Goal: Obtain resource: Download file/media

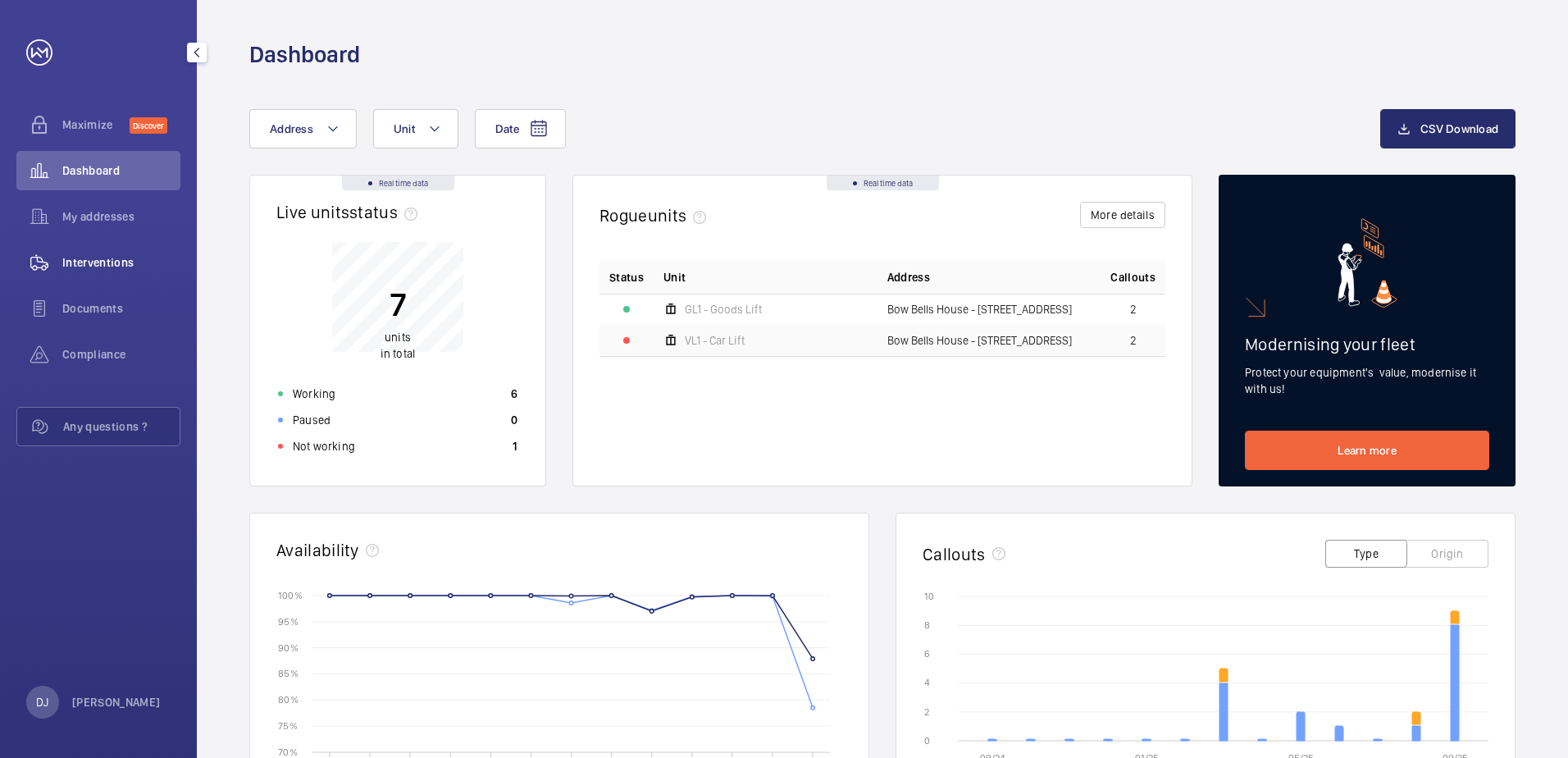
click at [115, 264] on span "Interventions" at bounding box center [122, 262] width 118 height 17
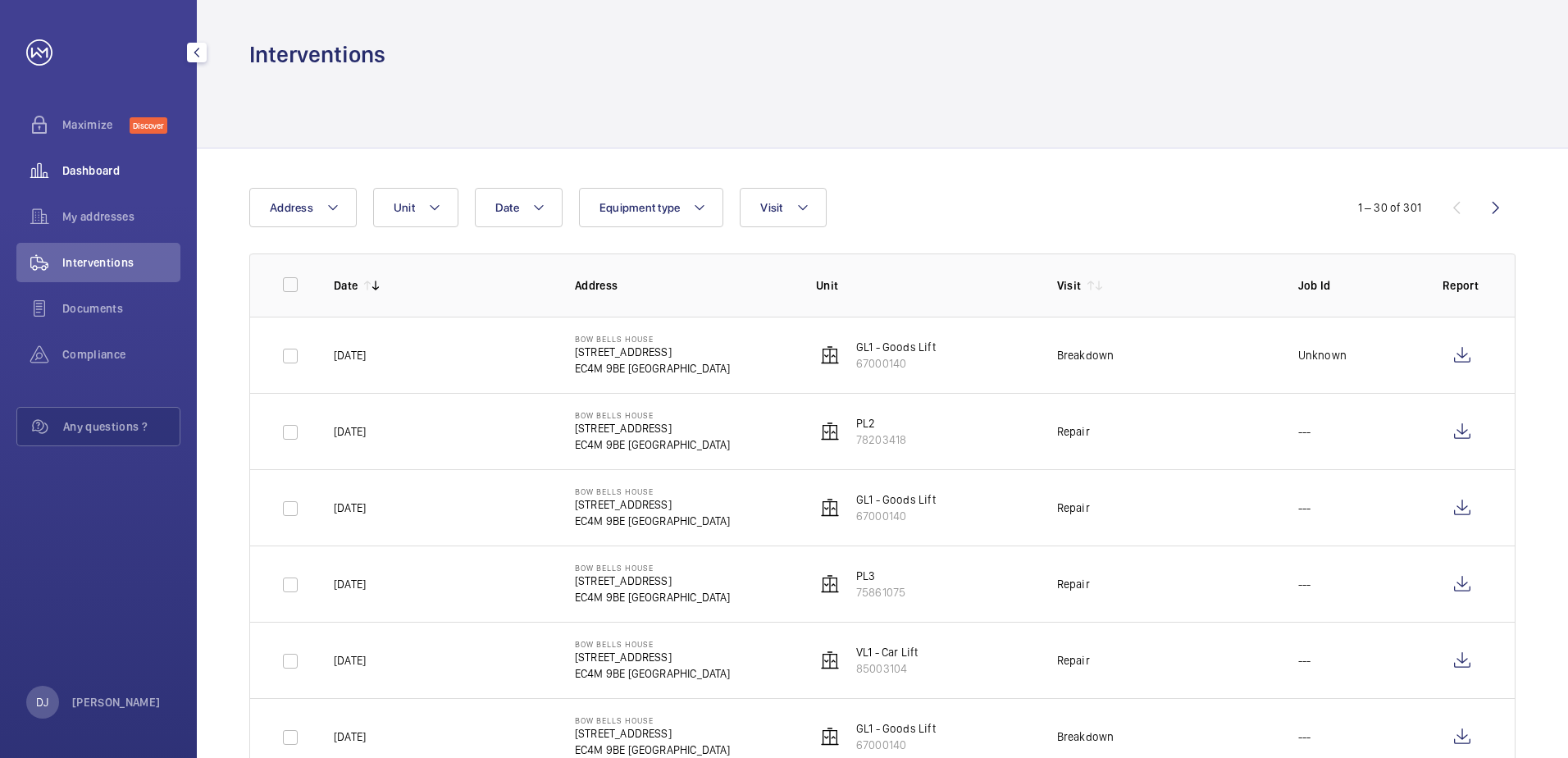
click at [104, 175] on span "Dashboard" at bounding box center [122, 171] width 118 height 17
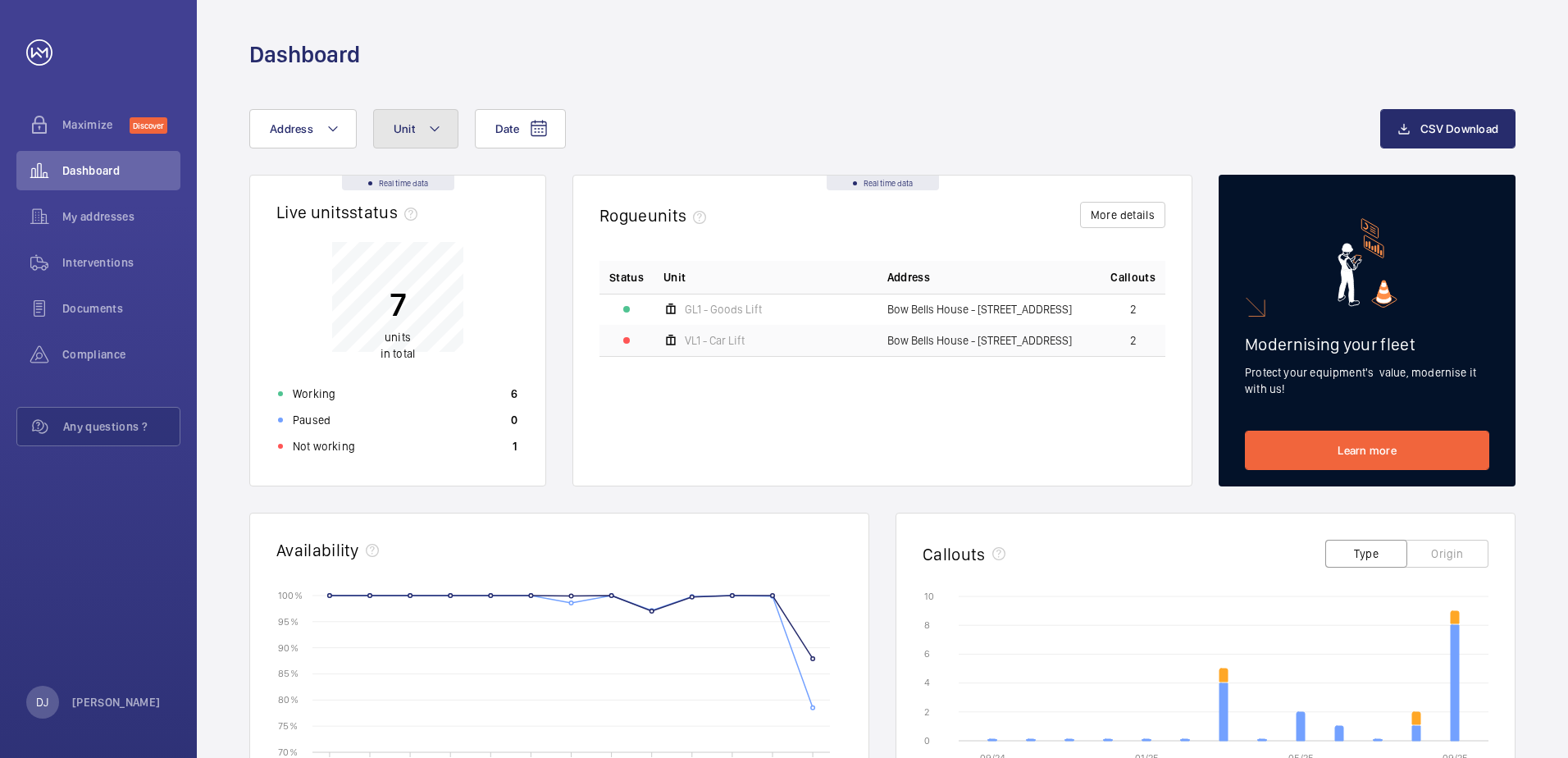
click at [440, 128] on button "Unit" at bounding box center [415, 128] width 85 height 39
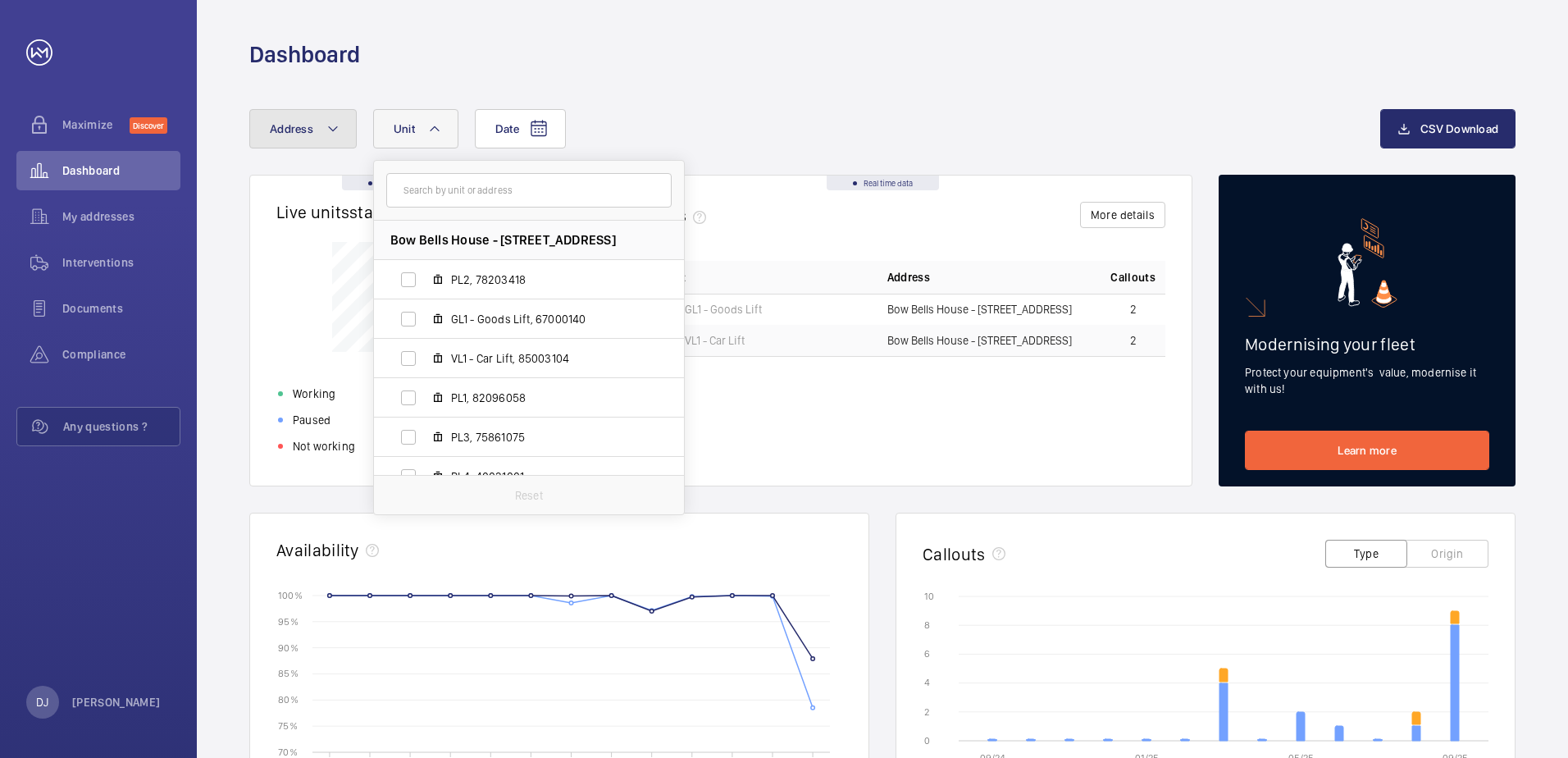
click at [333, 131] on mat-icon at bounding box center [333, 128] width 13 height 20
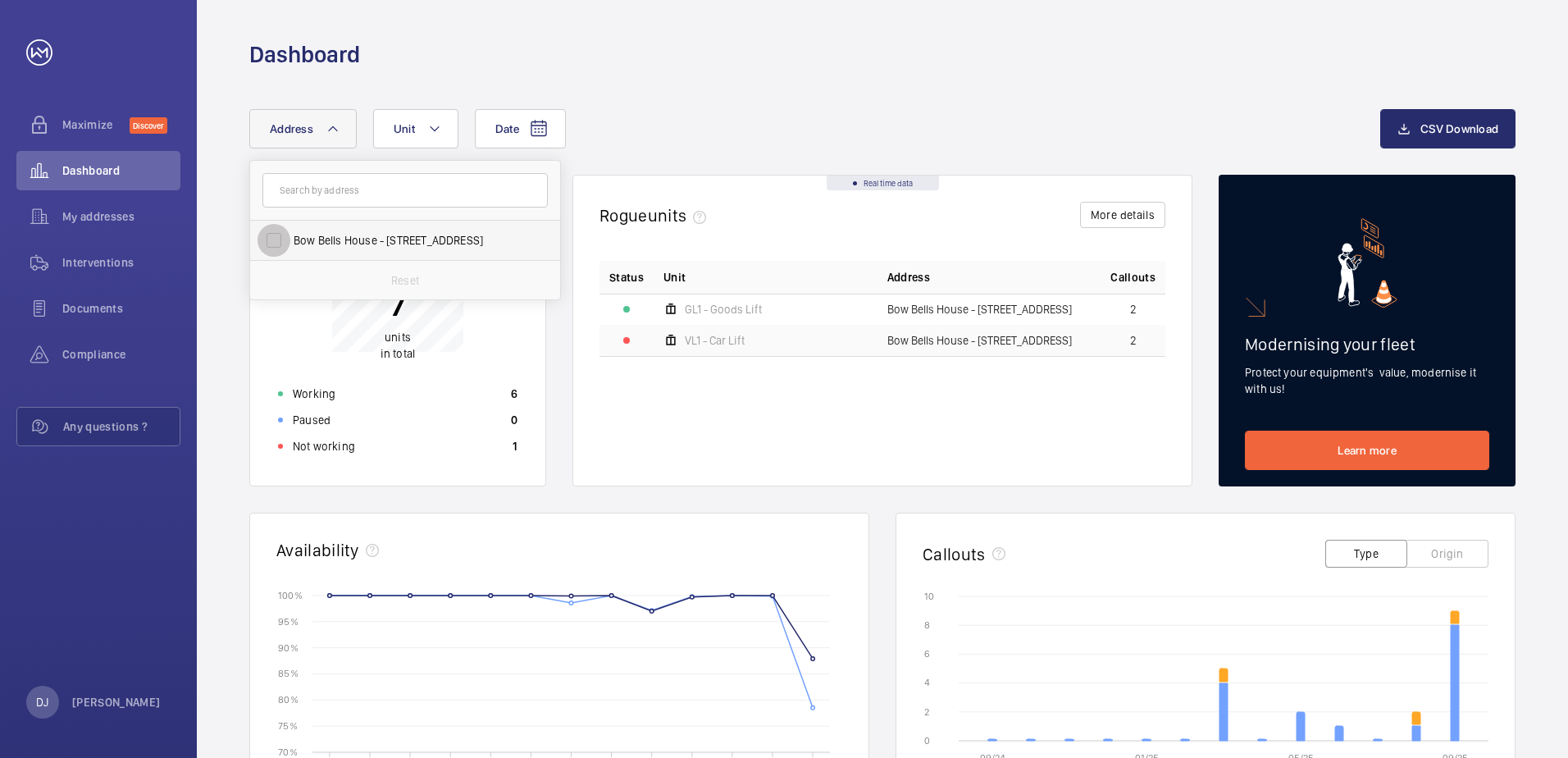
click at [272, 236] on input "Bow Bells House - [STREET_ADDRESS]" at bounding box center [274, 240] width 33 height 33
checkbox input "true"
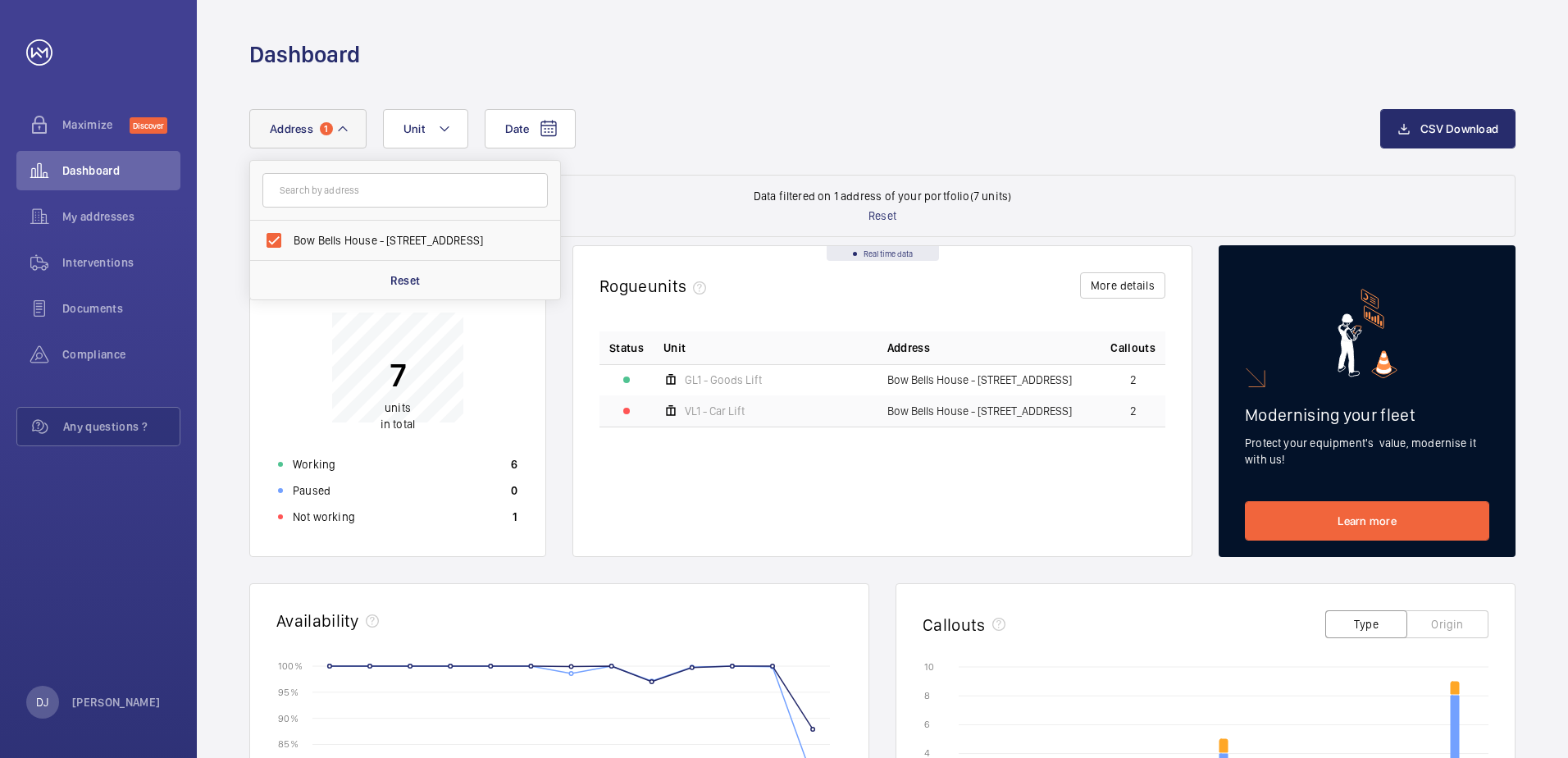
click at [922, 141] on div "Date Address [STREET_ADDRESS] Reset Unit" at bounding box center [815, 128] width 1132 height 39
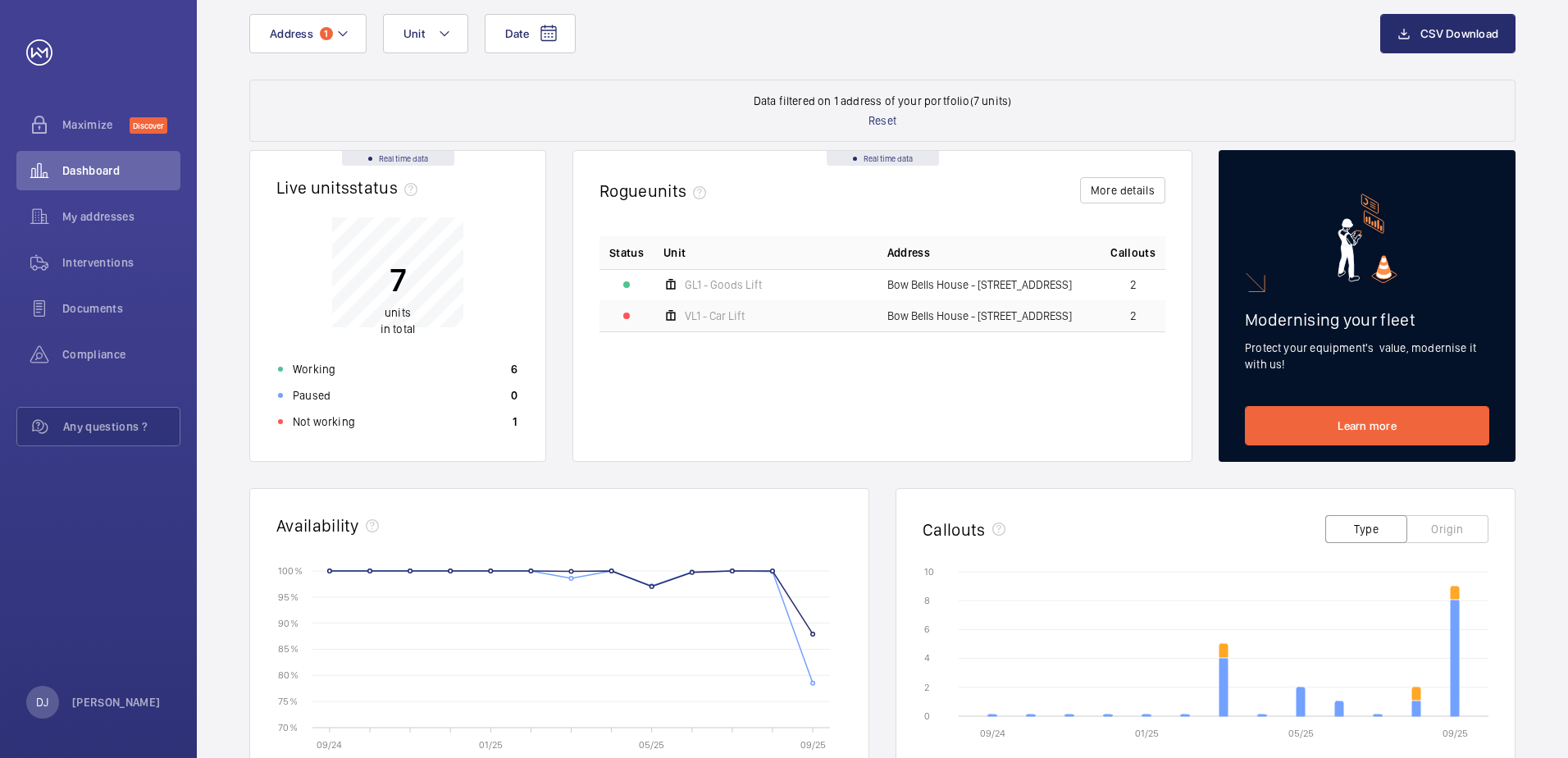
scroll to position [246, 0]
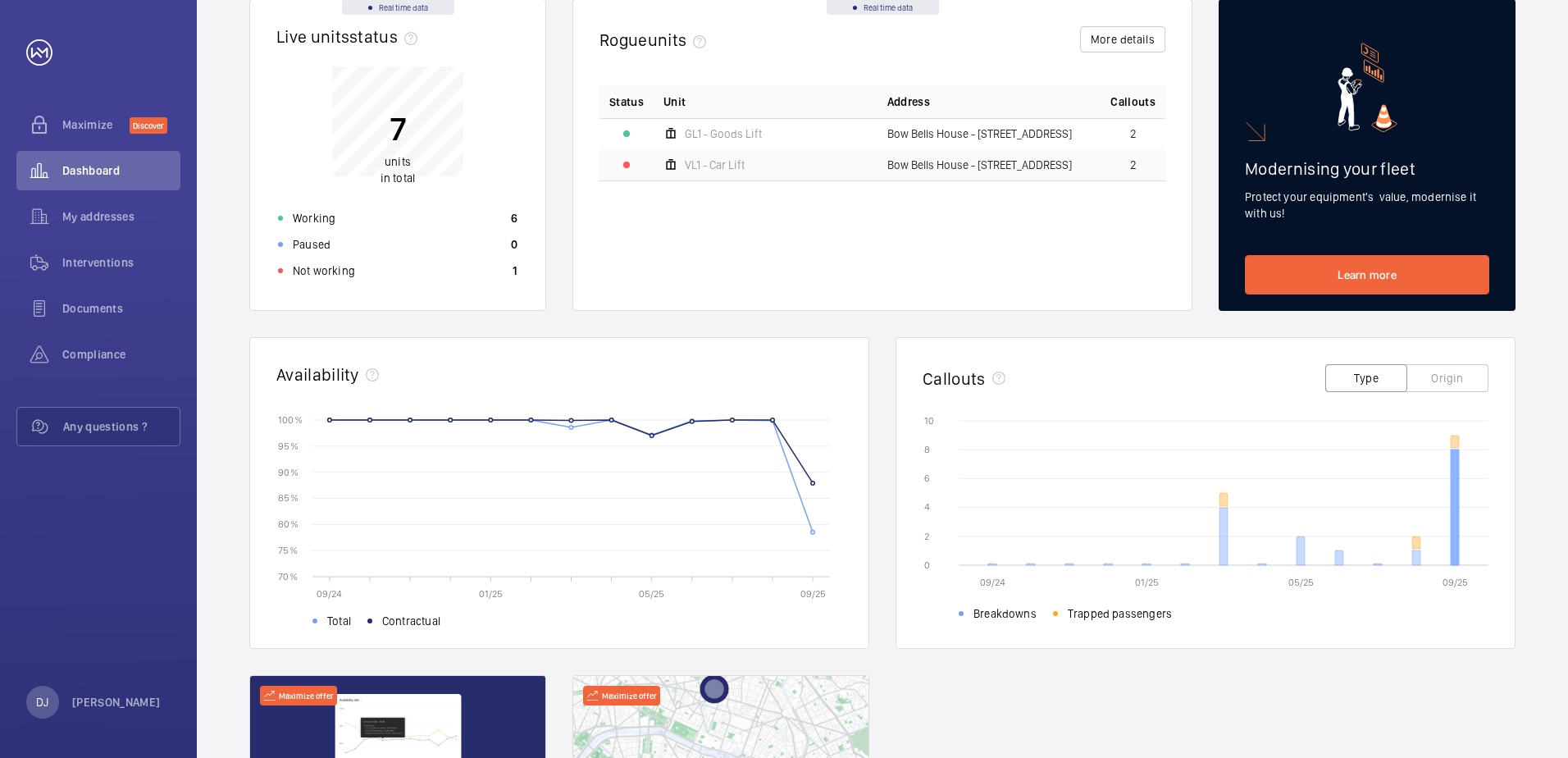
click at [1455, 487] on icon at bounding box center [1455, 507] width 8 height 115
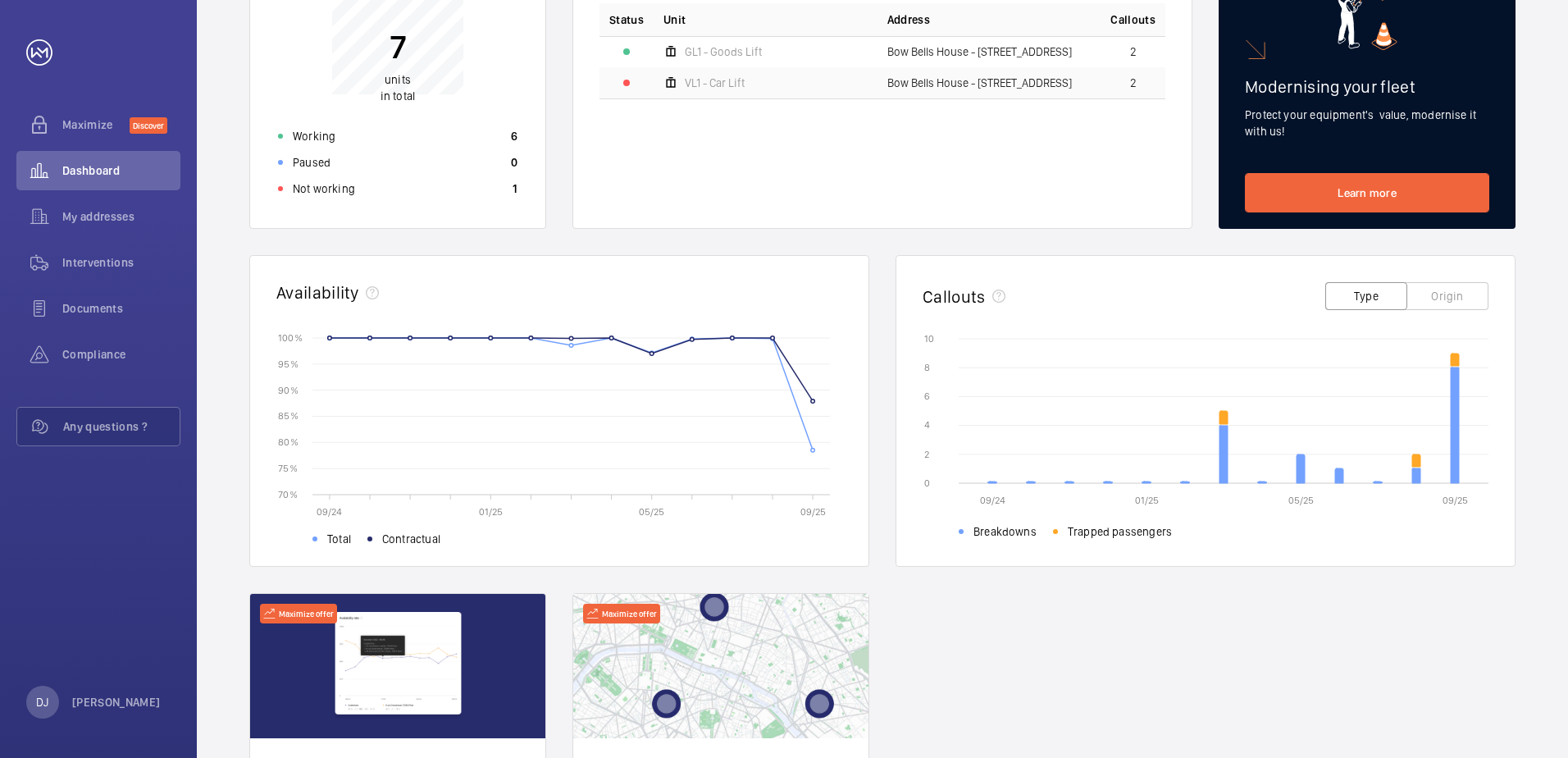
scroll to position [82, 0]
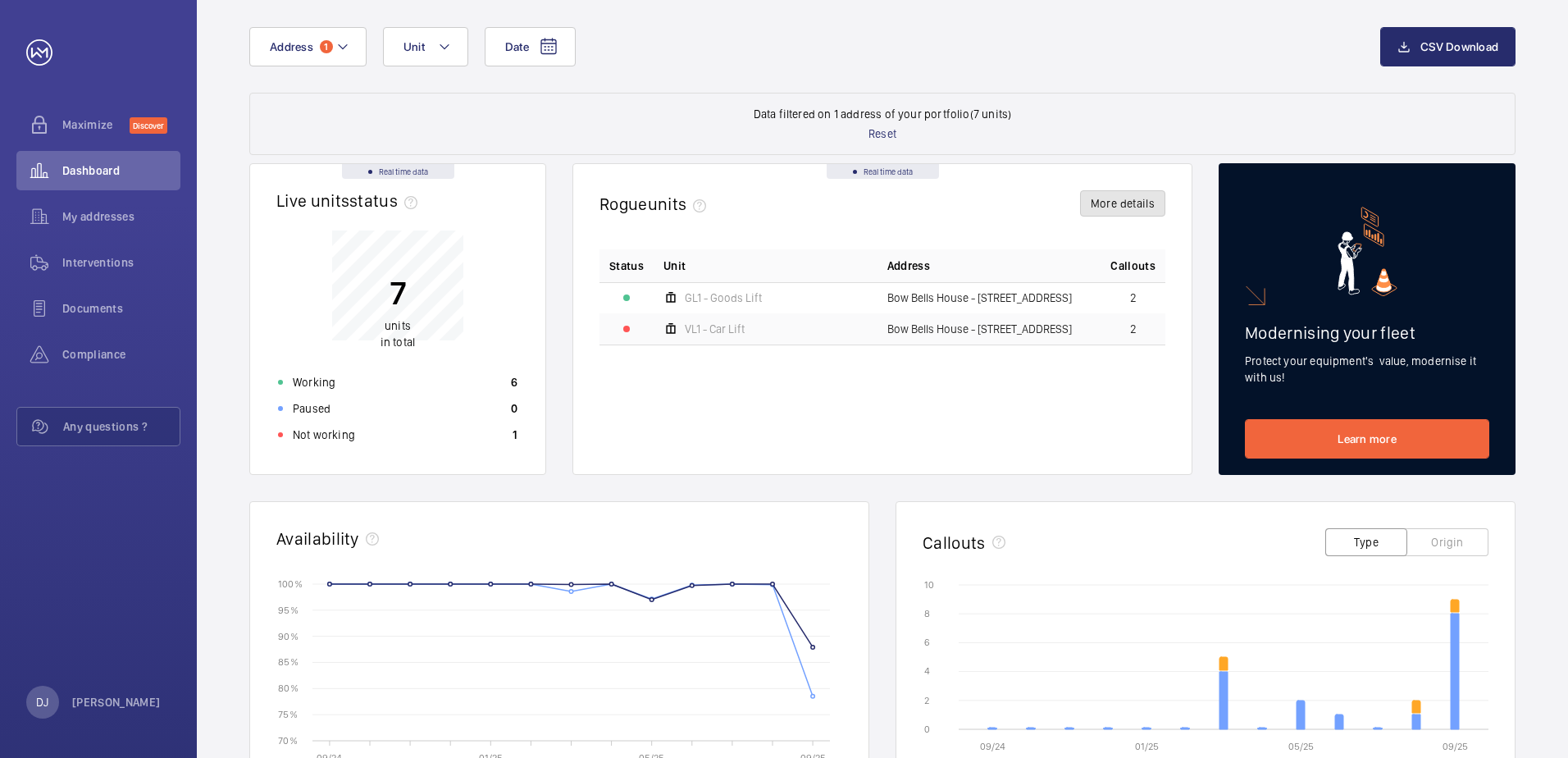
click at [1120, 212] on button "More details" at bounding box center [1122, 203] width 85 height 26
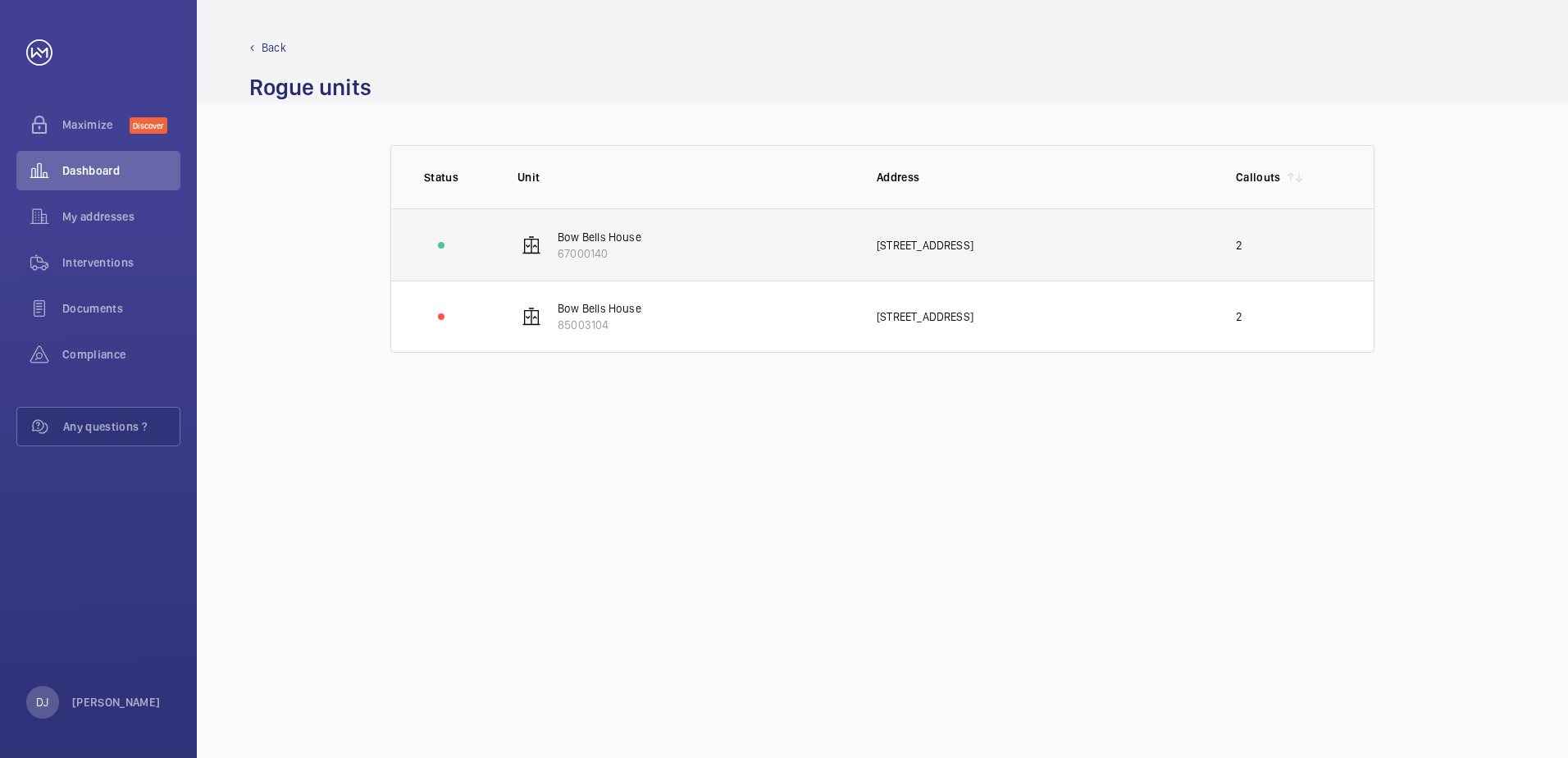
click at [599, 246] on p "67000140" at bounding box center [599, 254] width 83 height 17
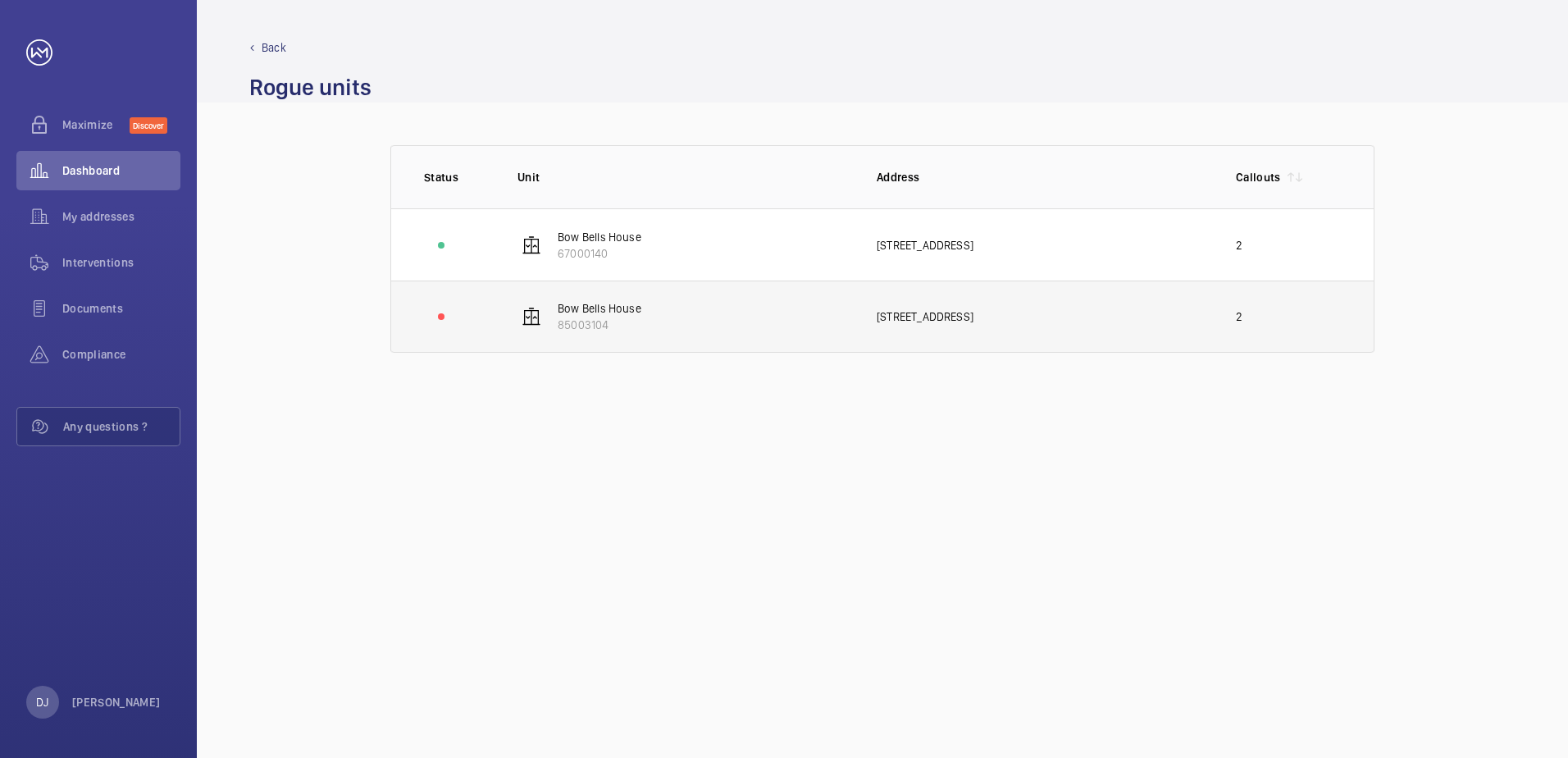
click at [614, 311] on p "Bow Bells House" at bounding box center [599, 308] width 83 height 17
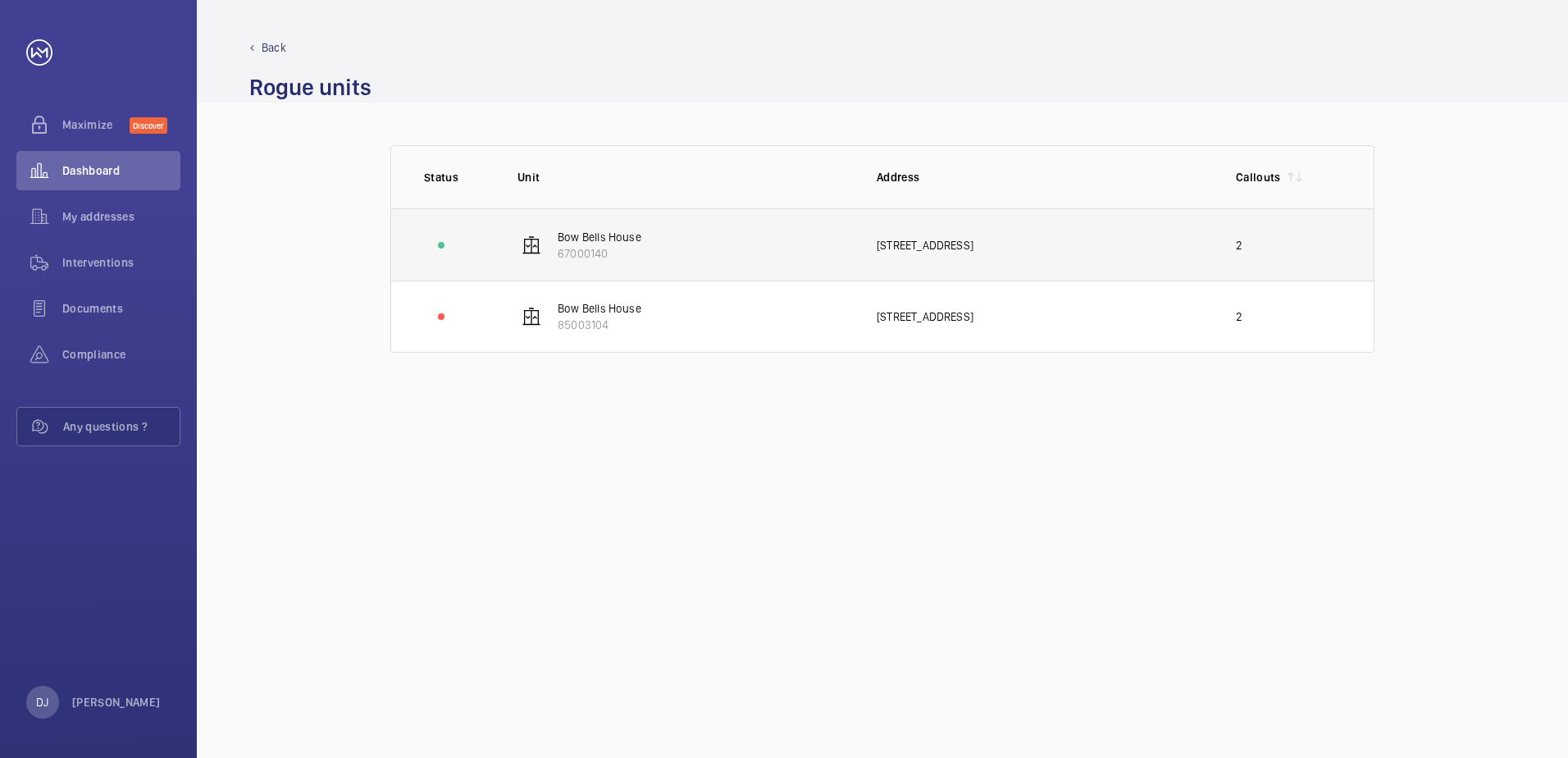
click at [780, 246] on td "[GEOGRAPHIC_DATA] 67000140" at bounding box center [672, 244] width 360 height 72
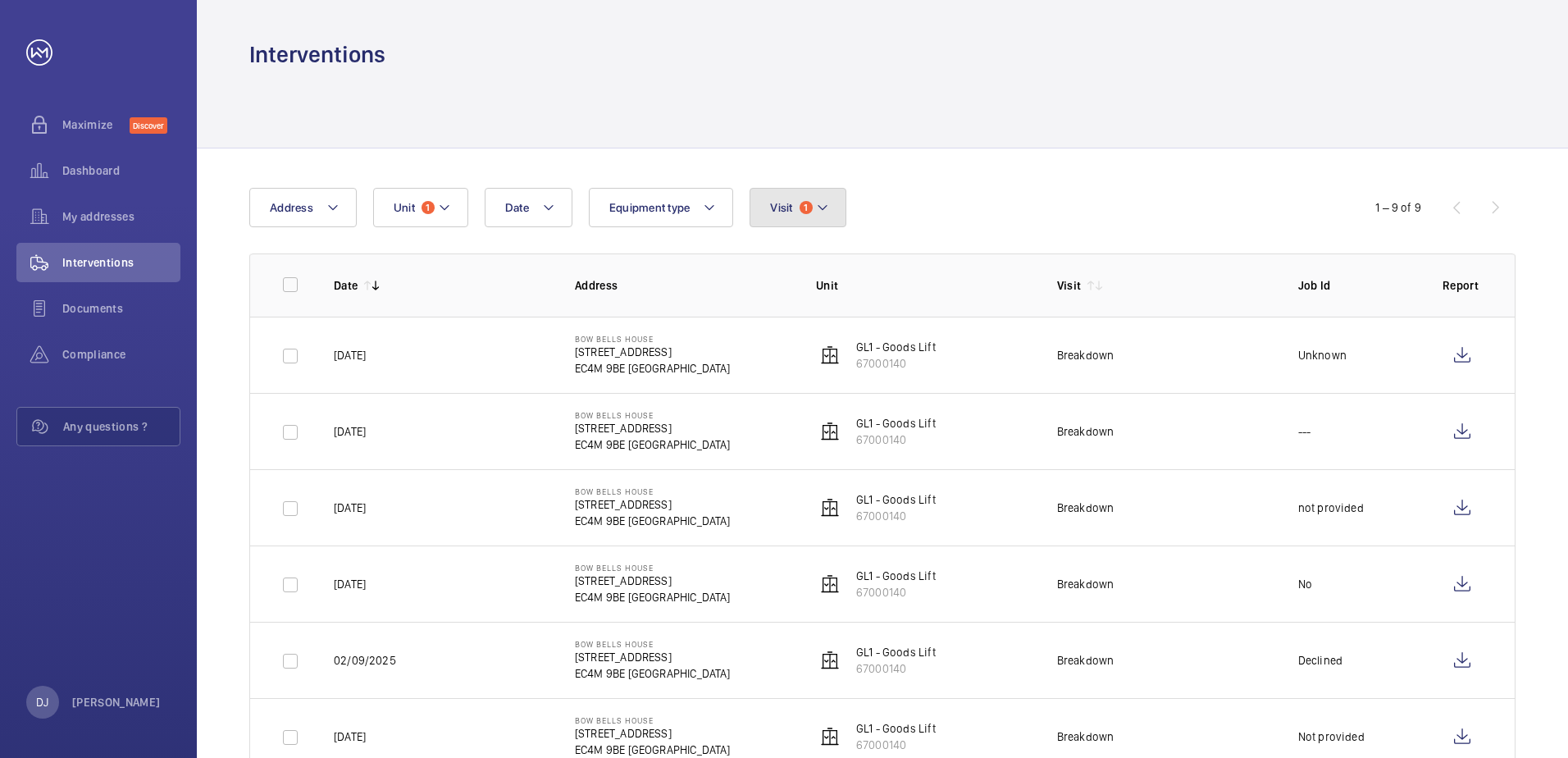
click at [819, 214] on mat-icon at bounding box center [822, 207] width 13 height 20
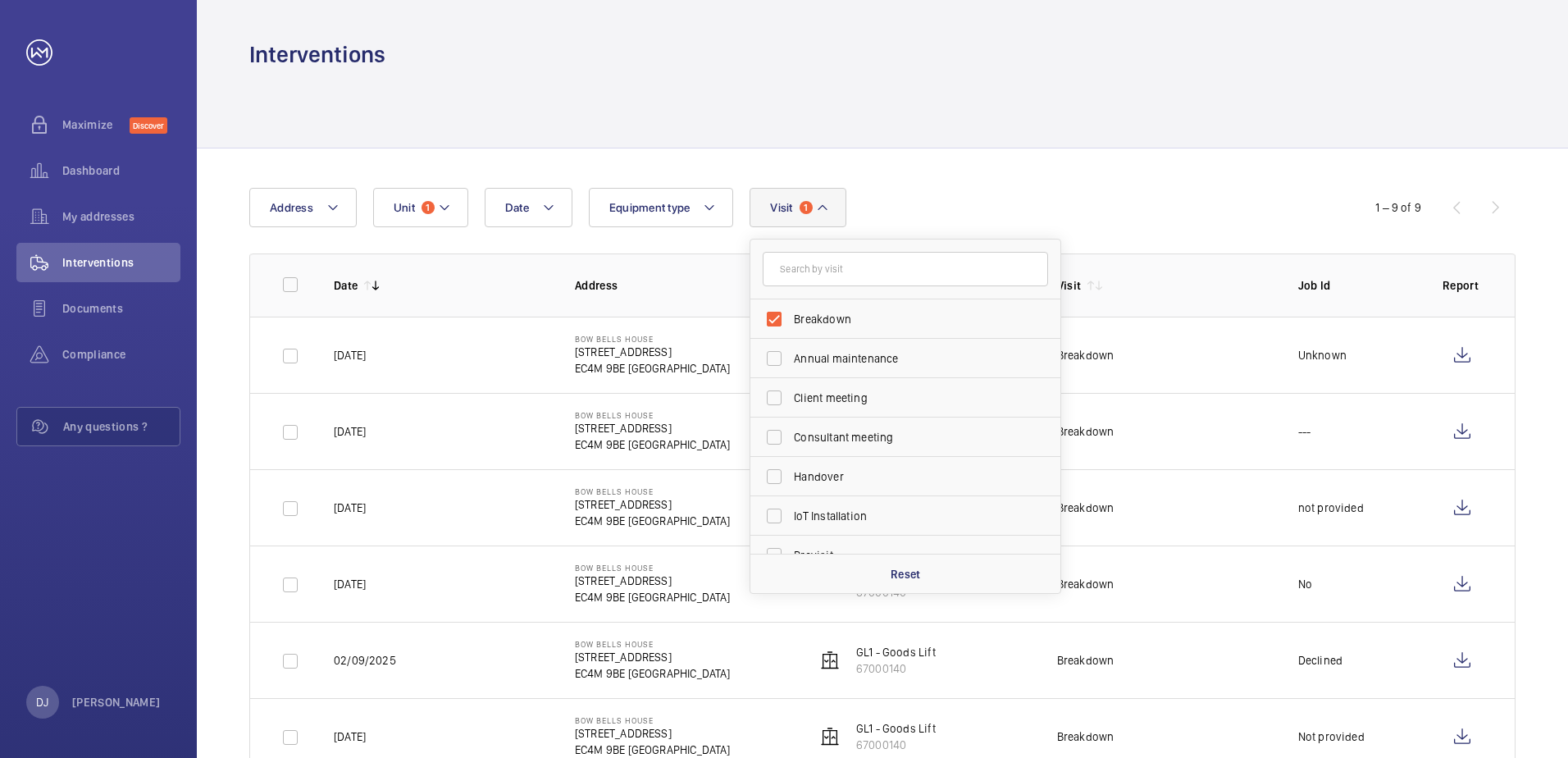
click at [1031, 167] on div "Date Address Unit 1 Equipment type Visit 1 Breakdown Annual maintenance Client …" at bounding box center [882, 595] width 1371 height 895
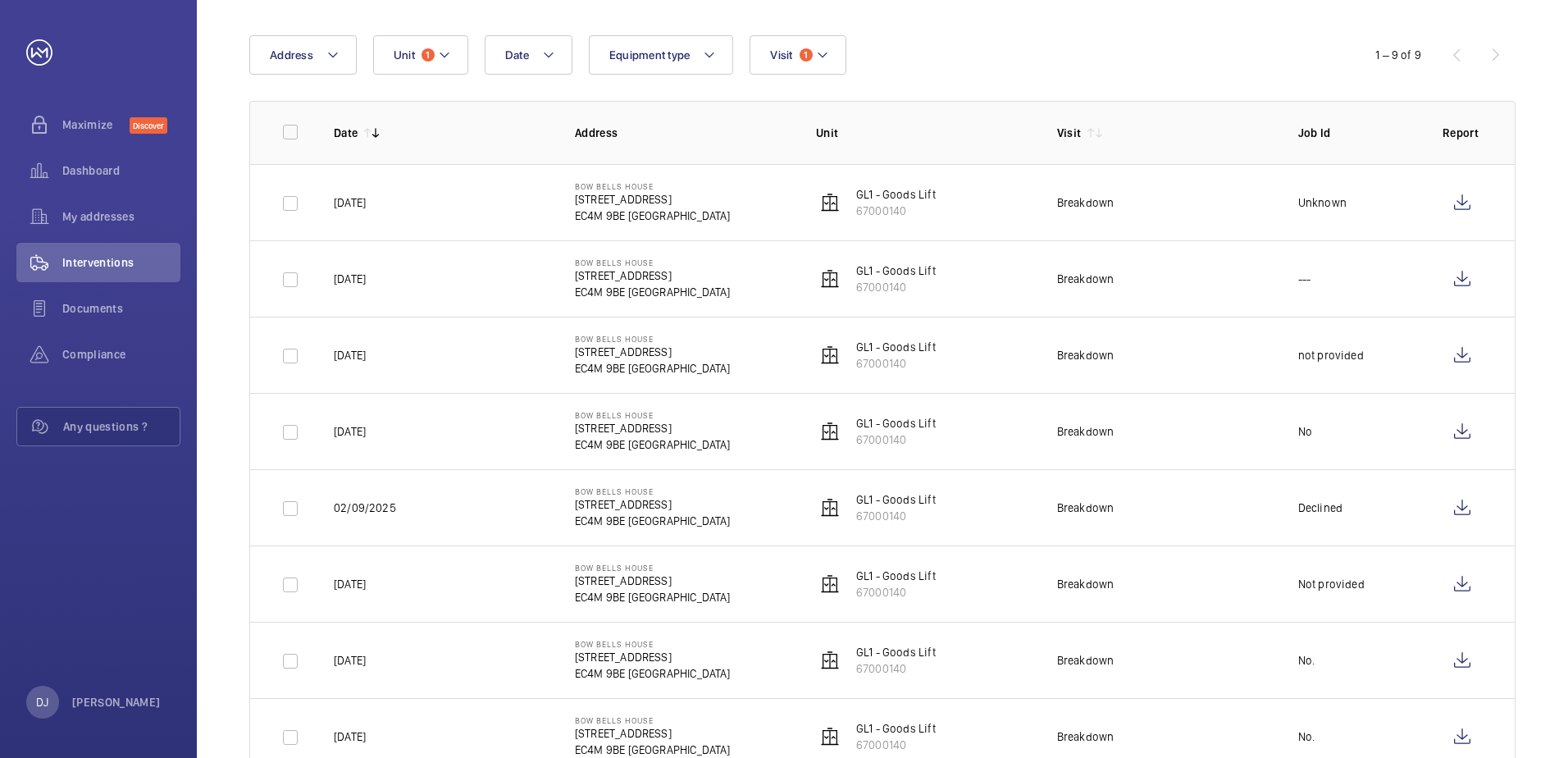
scroll to position [164, 0]
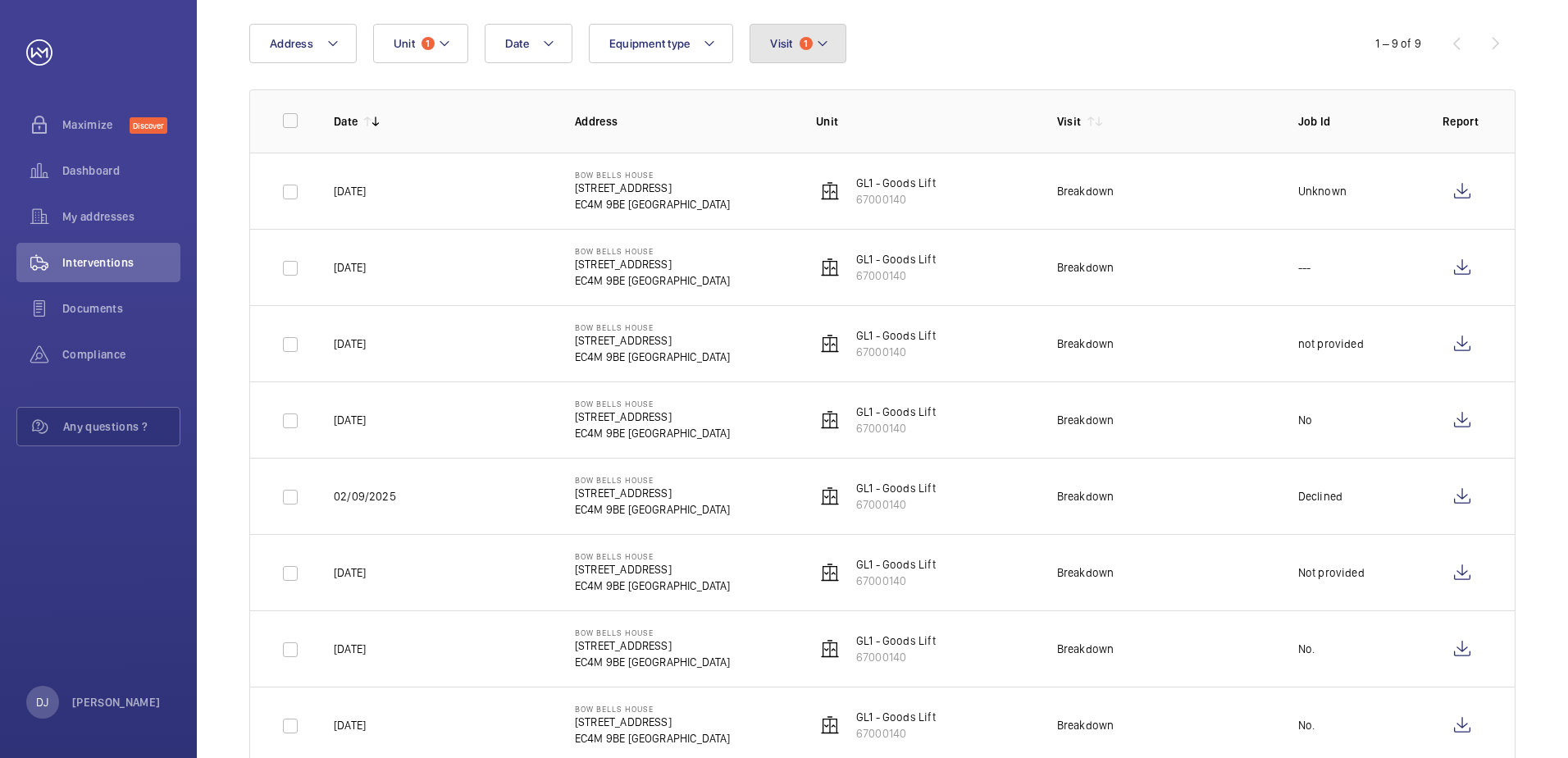
click at [821, 44] on mat-icon at bounding box center [822, 43] width 13 height 20
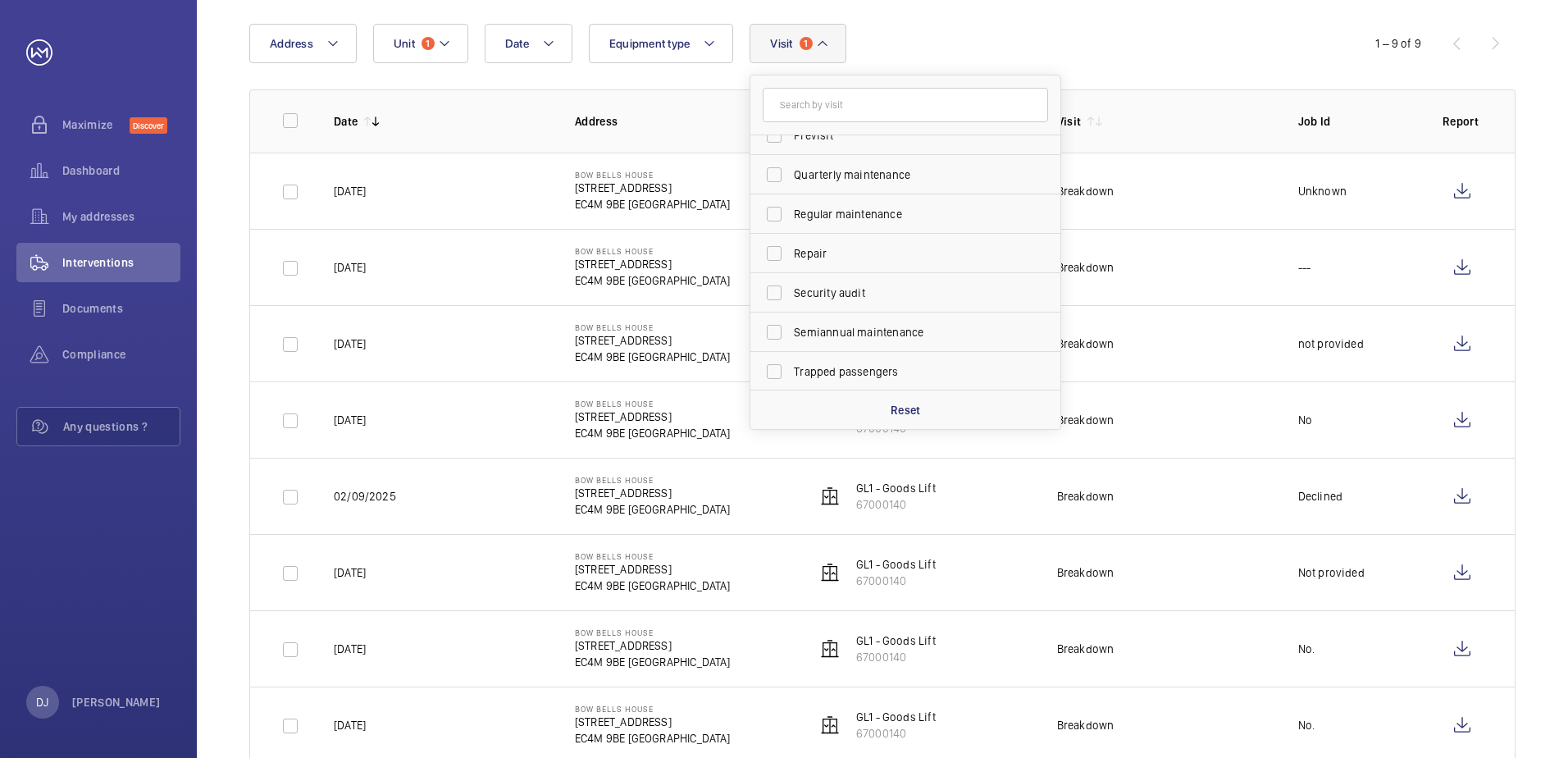
scroll to position [258, 0]
click at [777, 367] on input "Trapped passengers" at bounding box center [774, 369] width 33 height 33
checkbox input "true"
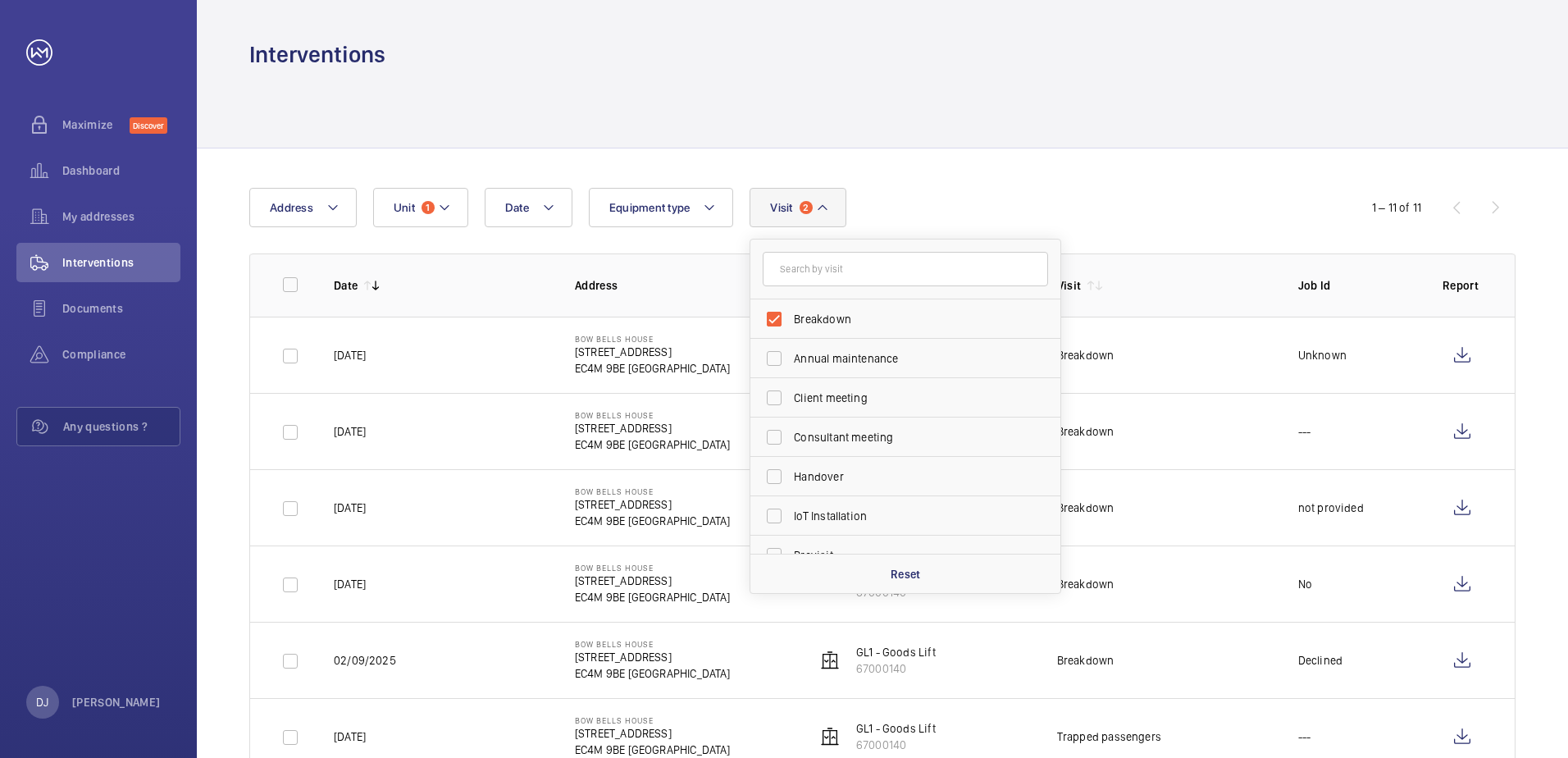
click at [1027, 197] on div "Date Address Unit 1 Equipment type Visit 2 Breakdown Annual maintenance Client …" at bounding box center [784, 208] width 1070 height 39
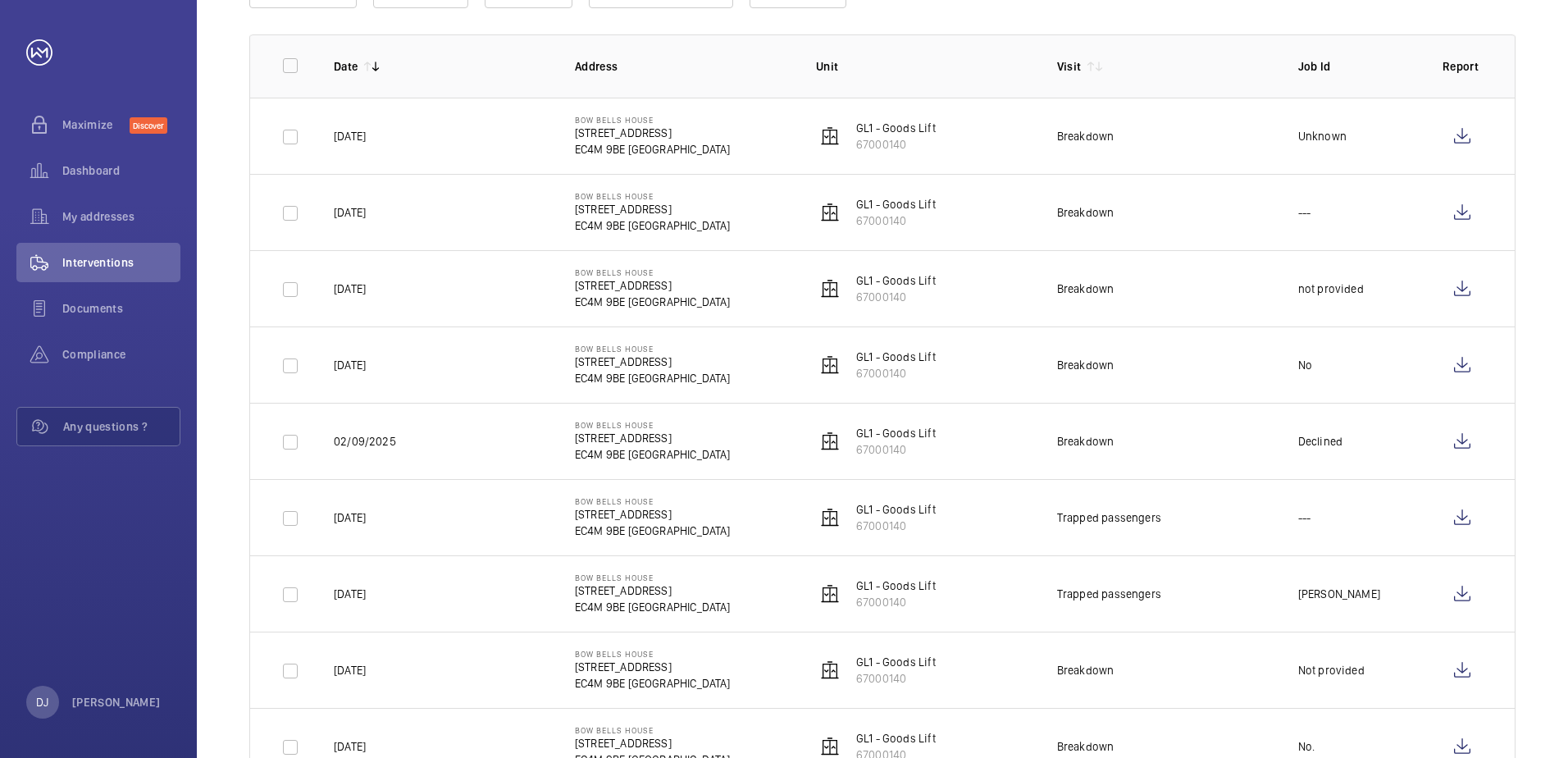
scroll to position [246, 0]
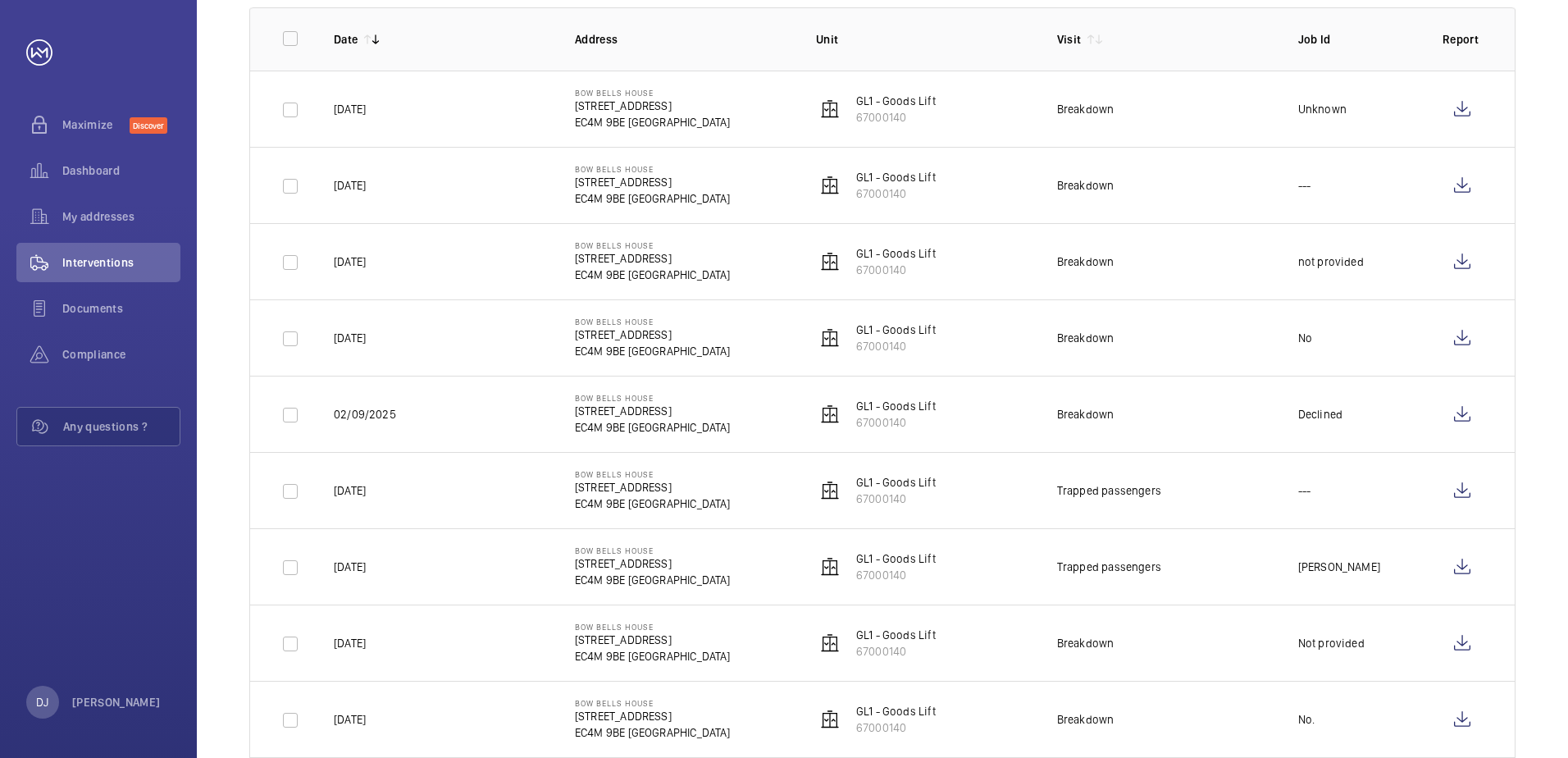
click at [899, 490] on p "GL1 - Goods Lift" at bounding box center [895, 483] width 80 height 17
click at [1457, 496] on wm-front-icon-button at bounding box center [1462, 491] width 39 height 39
click at [353, 489] on p "[DATE]" at bounding box center [349, 491] width 32 height 17
click at [293, 495] on input "checkbox" at bounding box center [289, 491] width 33 height 33
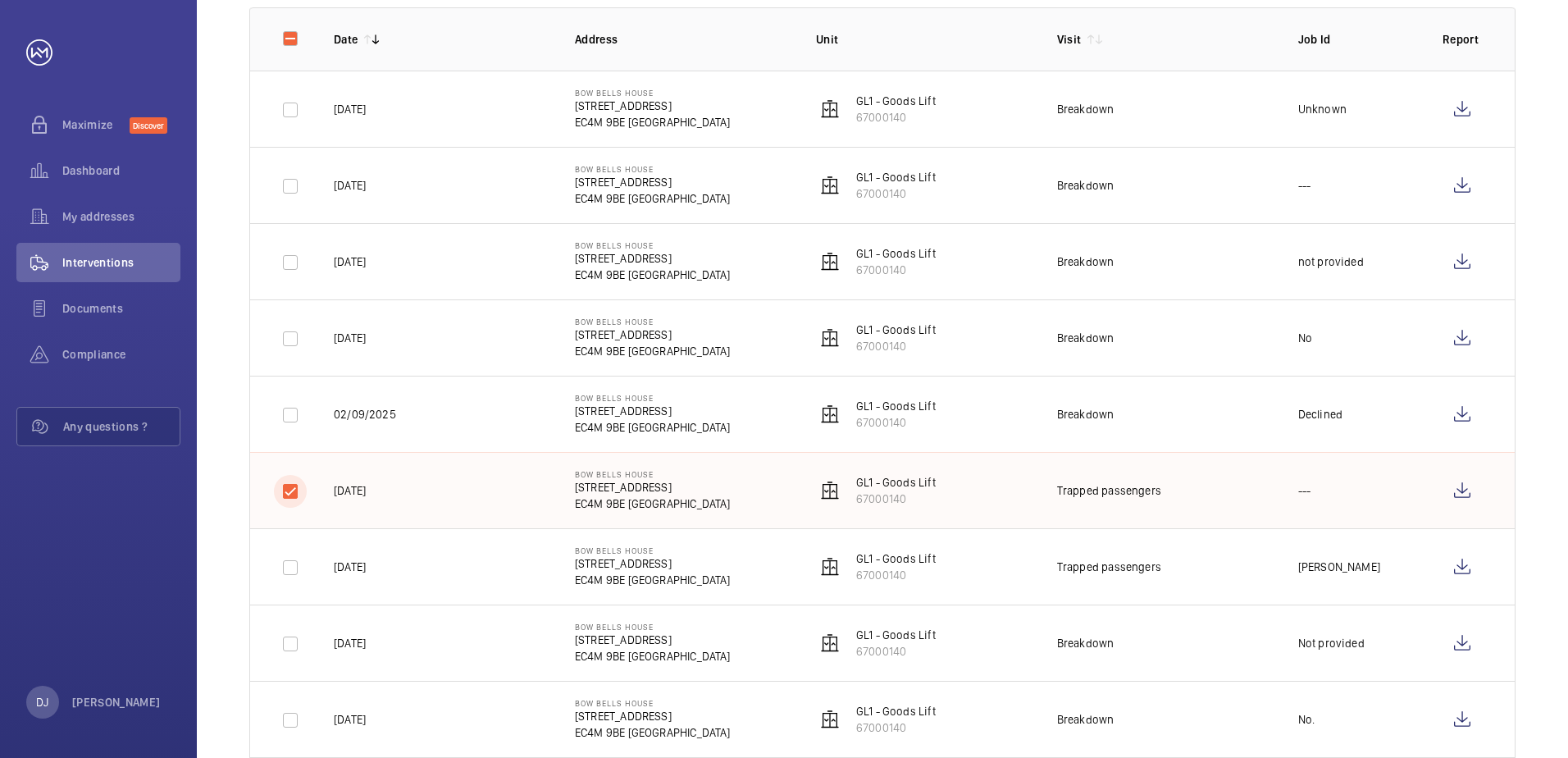
click at [295, 492] on input "checkbox" at bounding box center [289, 491] width 33 height 33
checkbox input "false"
click at [1461, 491] on wm-front-icon-button at bounding box center [1462, 491] width 39 height 39
click at [130, 304] on span "Documents" at bounding box center [122, 308] width 118 height 17
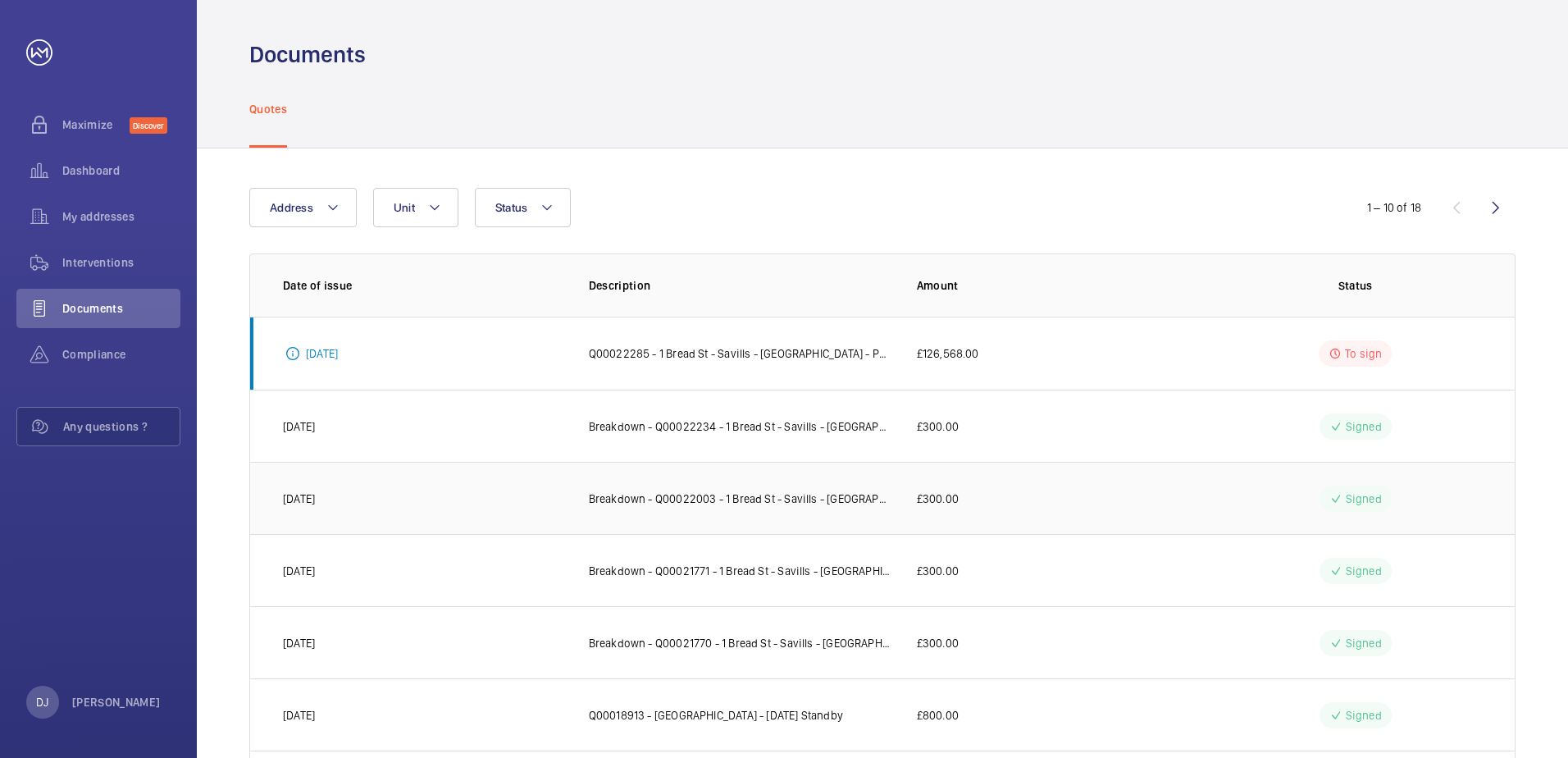
click at [887, 494] on p "Breakdown - Q00022003 - 1 Bread St - Savills - [GEOGRAPHIC_DATA] - GL1 Goods Li…" at bounding box center [740, 499] width 302 height 17
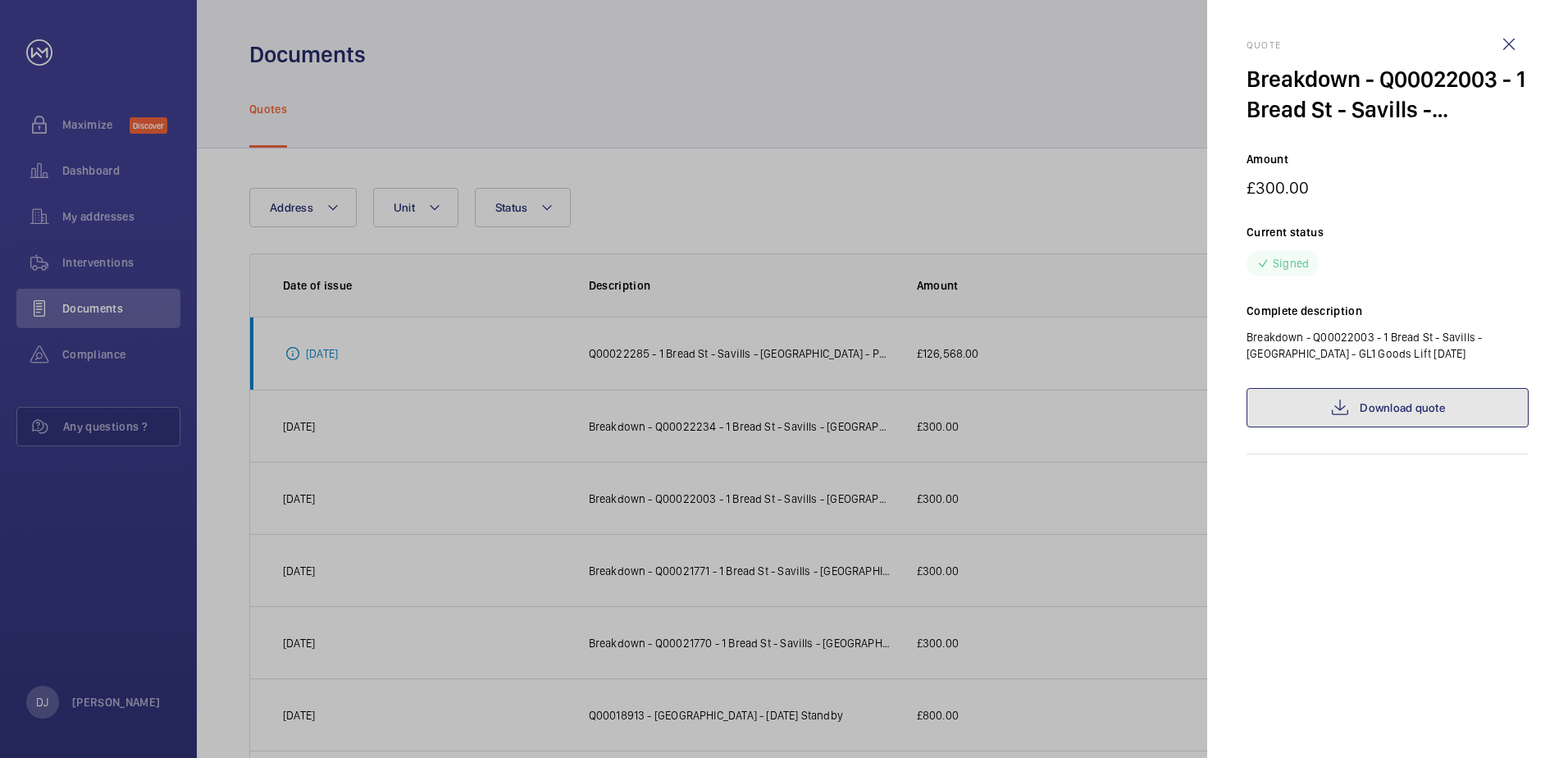
click at [1399, 402] on link "Download quote" at bounding box center [1387, 408] width 282 height 39
click at [1030, 524] on div at bounding box center [784, 379] width 1568 height 758
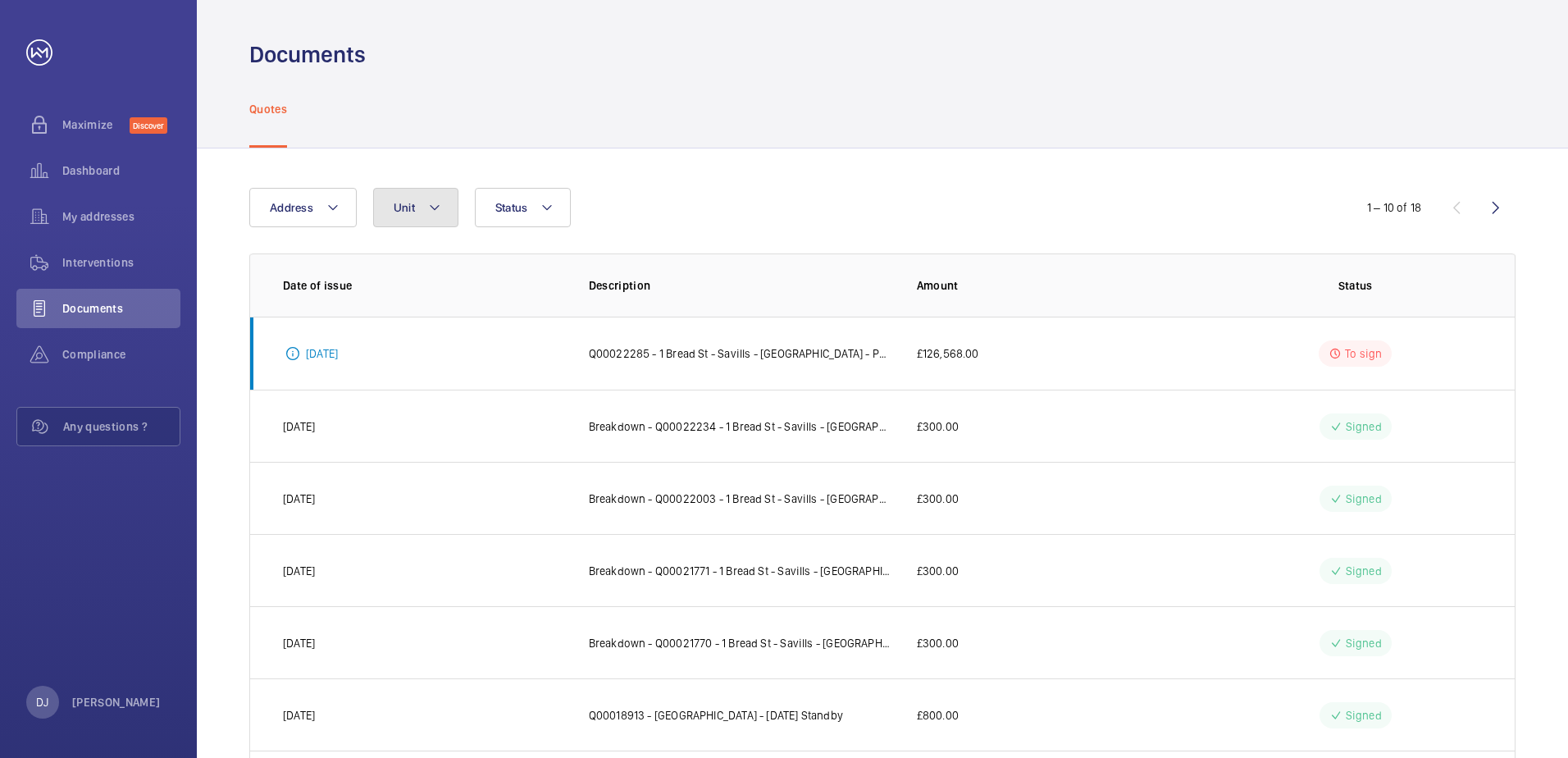
click at [429, 197] on button "Unit" at bounding box center [415, 208] width 85 height 39
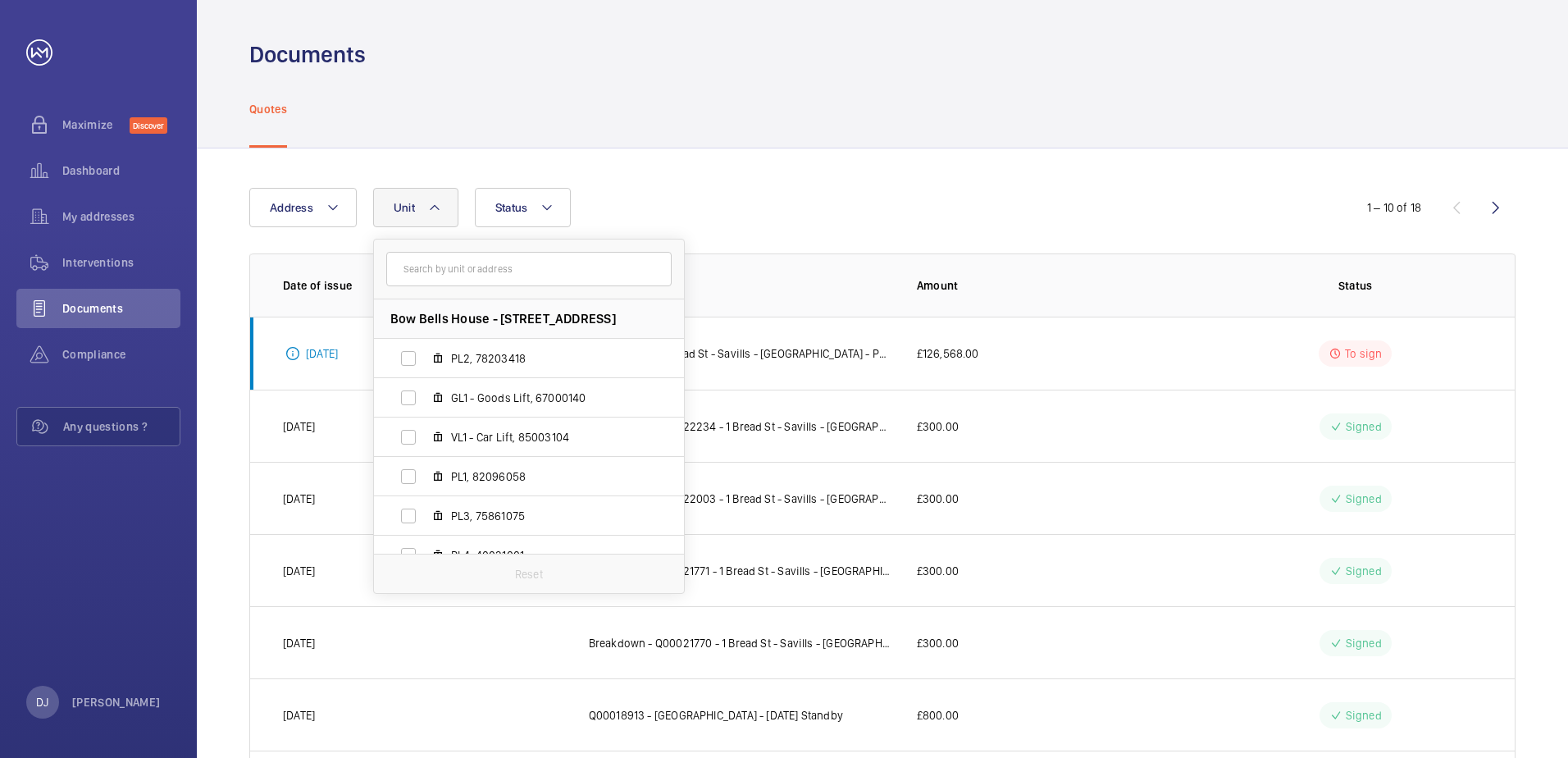
click at [429, 197] on button "Unit" at bounding box center [415, 208] width 85 height 39
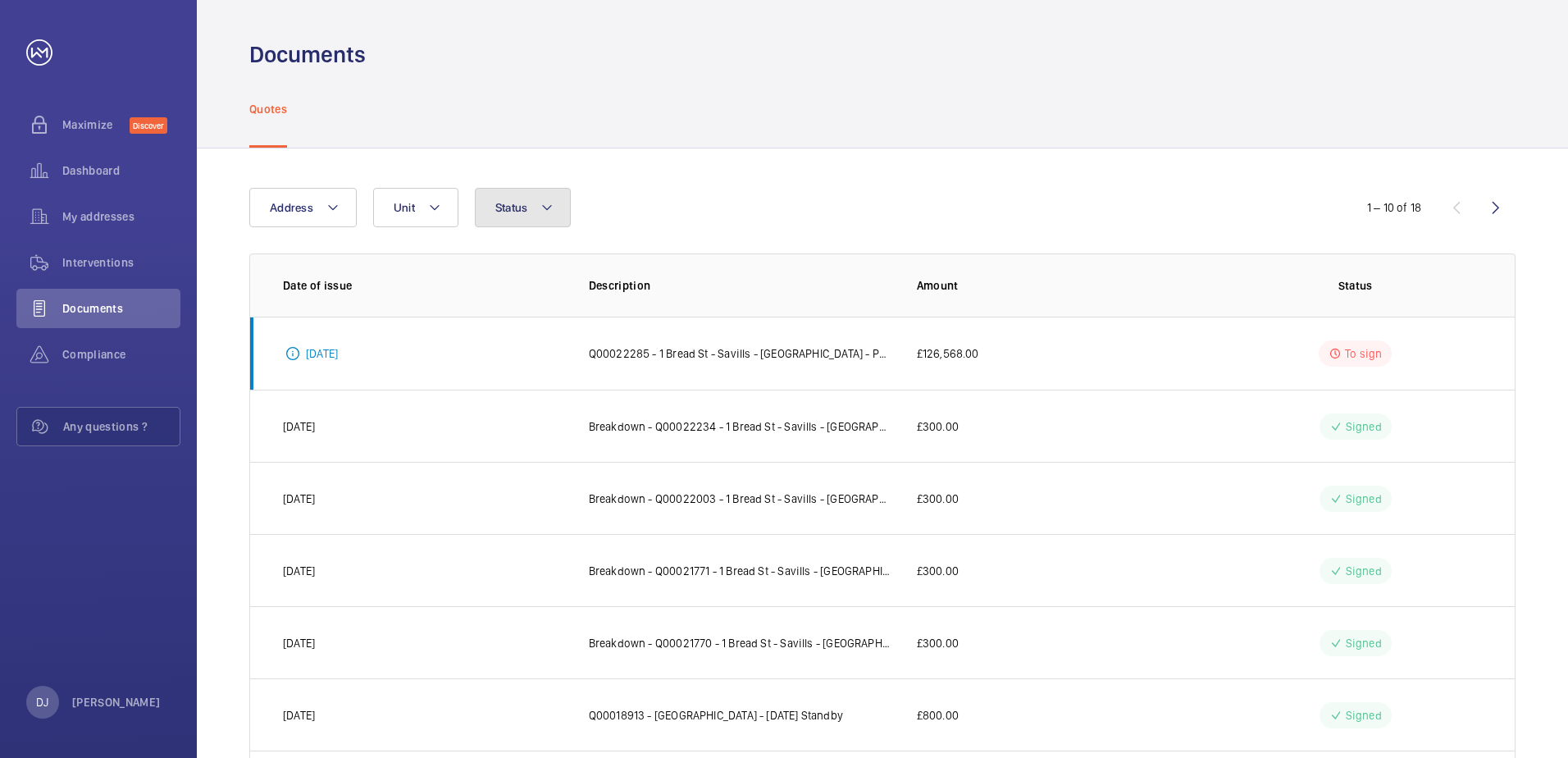
click at [559, 201] on button "Status" at bounding box center [523, 208] width 96 height 39
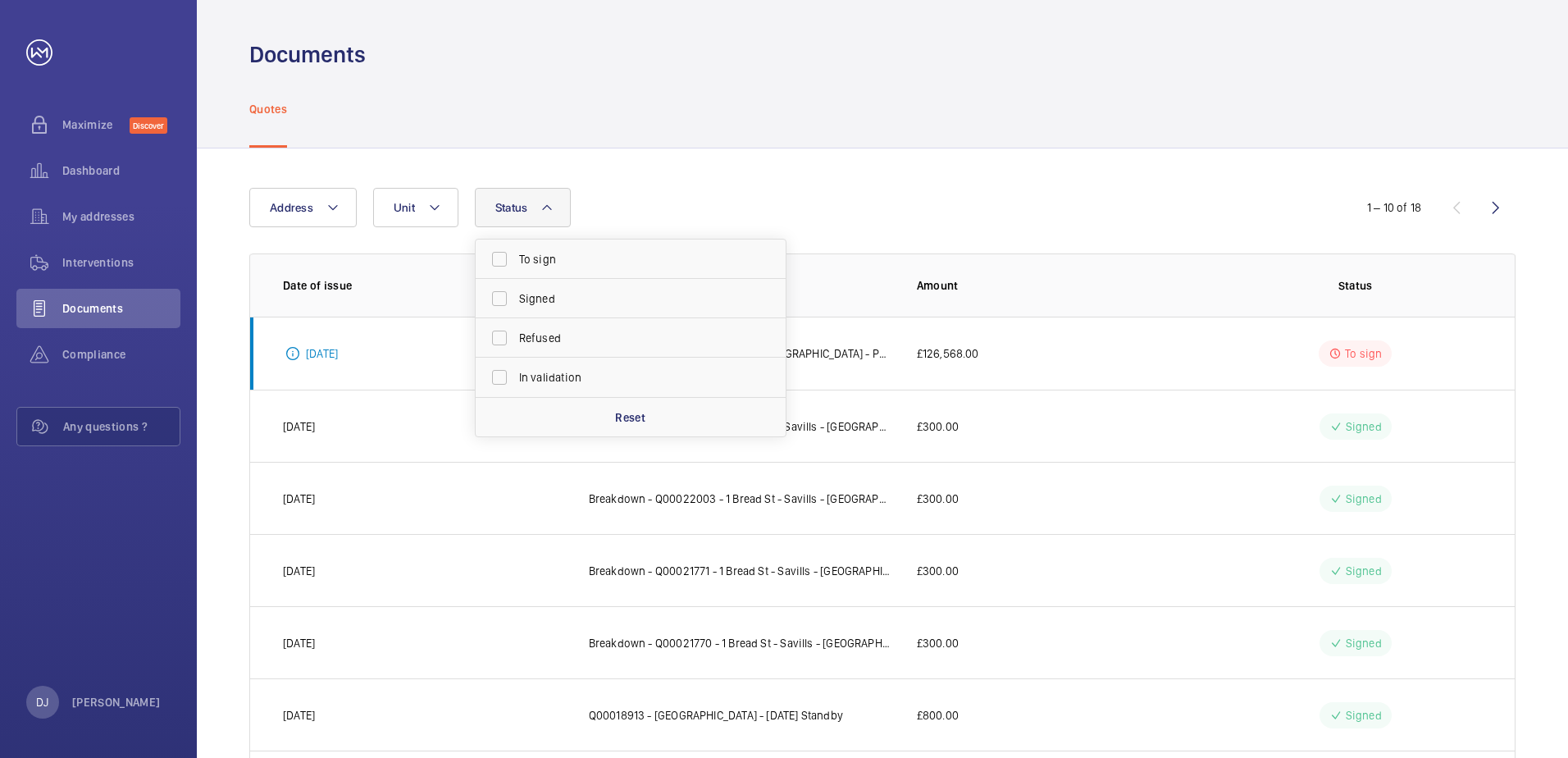
click at [558, 201] on button "Status" at bounding box center [523, 208] width 96 height 39
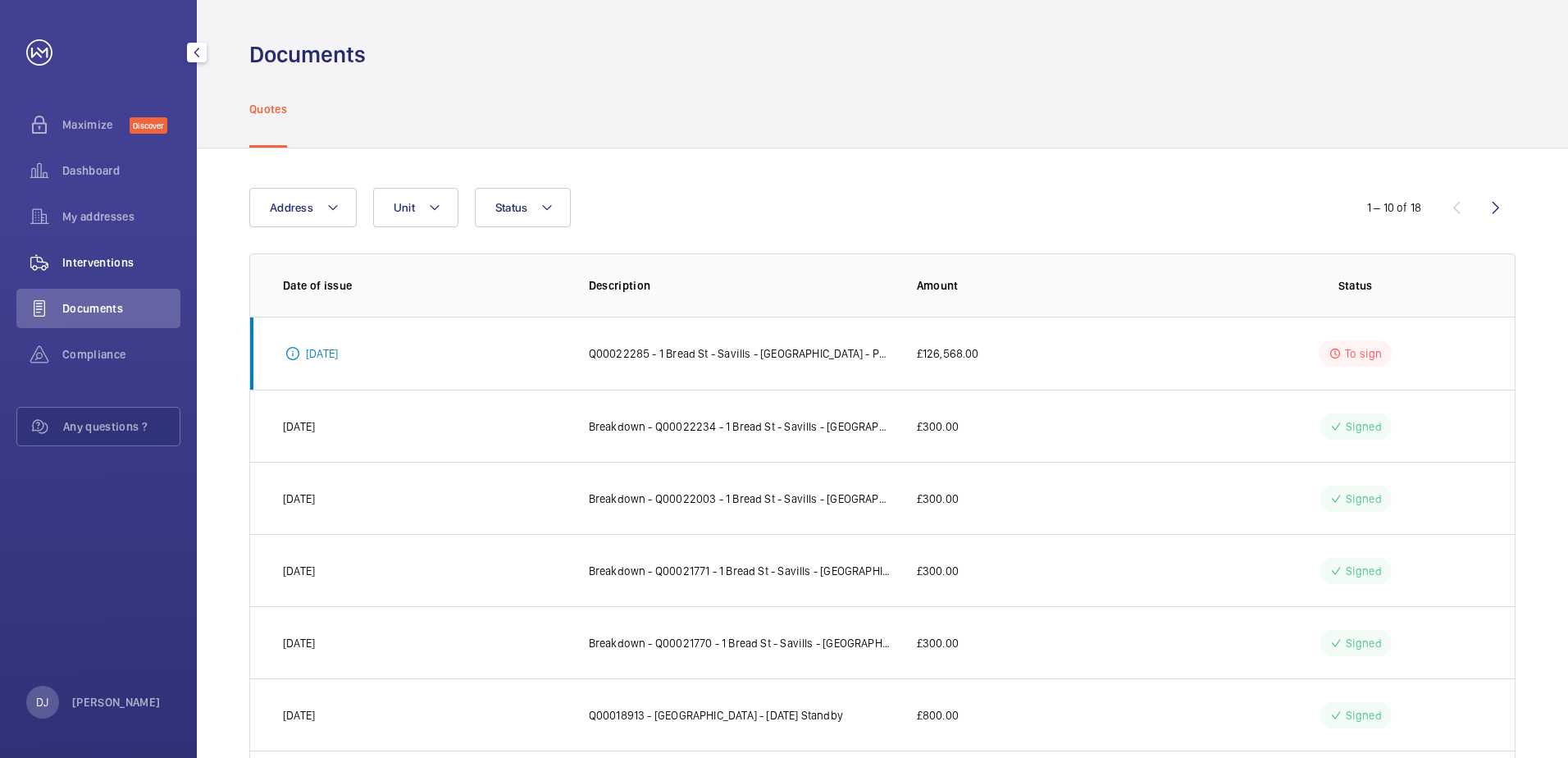
click at [89, 274] on div "Interventions" at bounding box center [98, 262] width 164 height 39
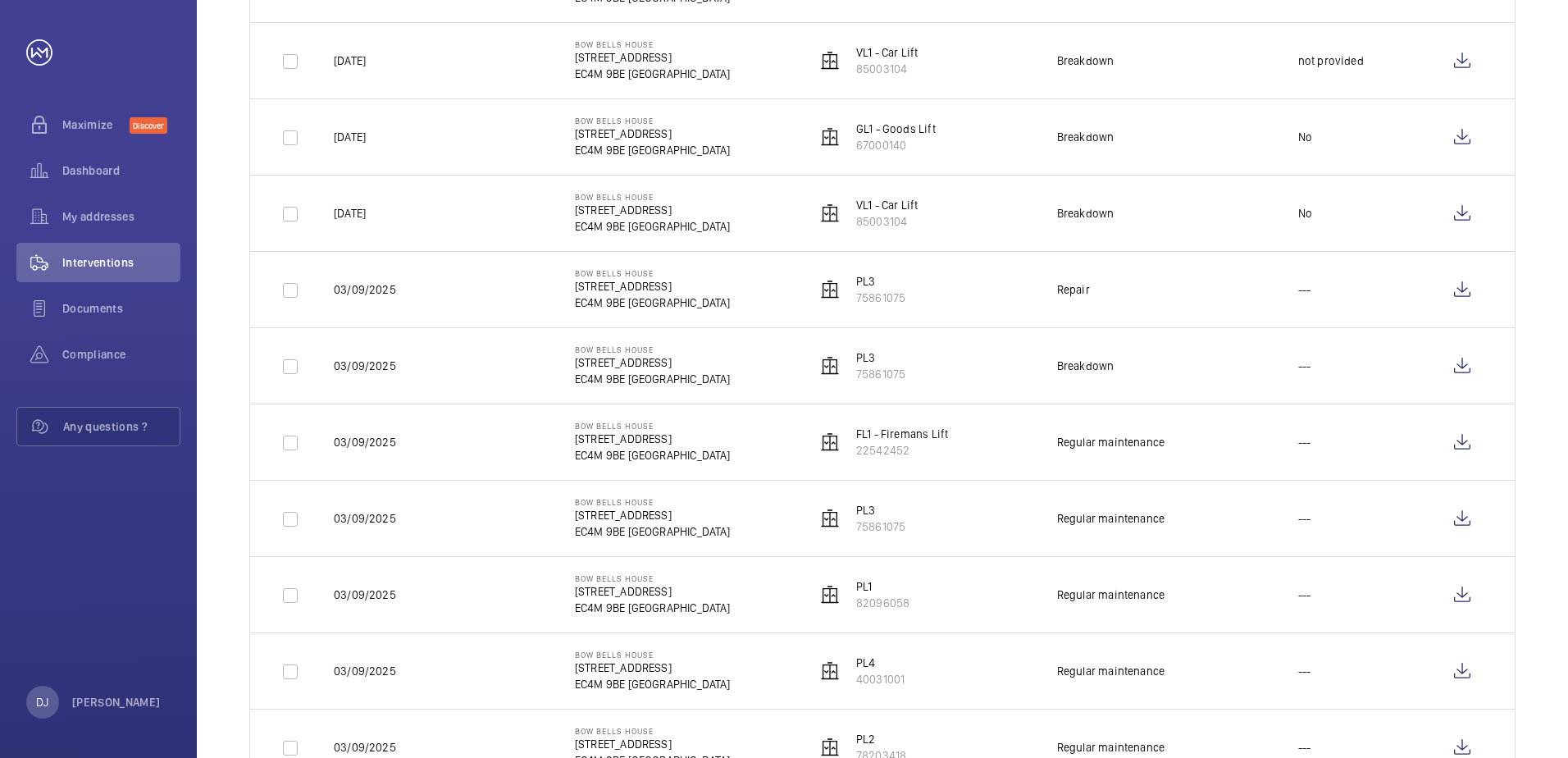
scroll to position [985, 0]
click at [130, 180] on div "Dashboard" at bounding box center [98, 171] width 164 height 39
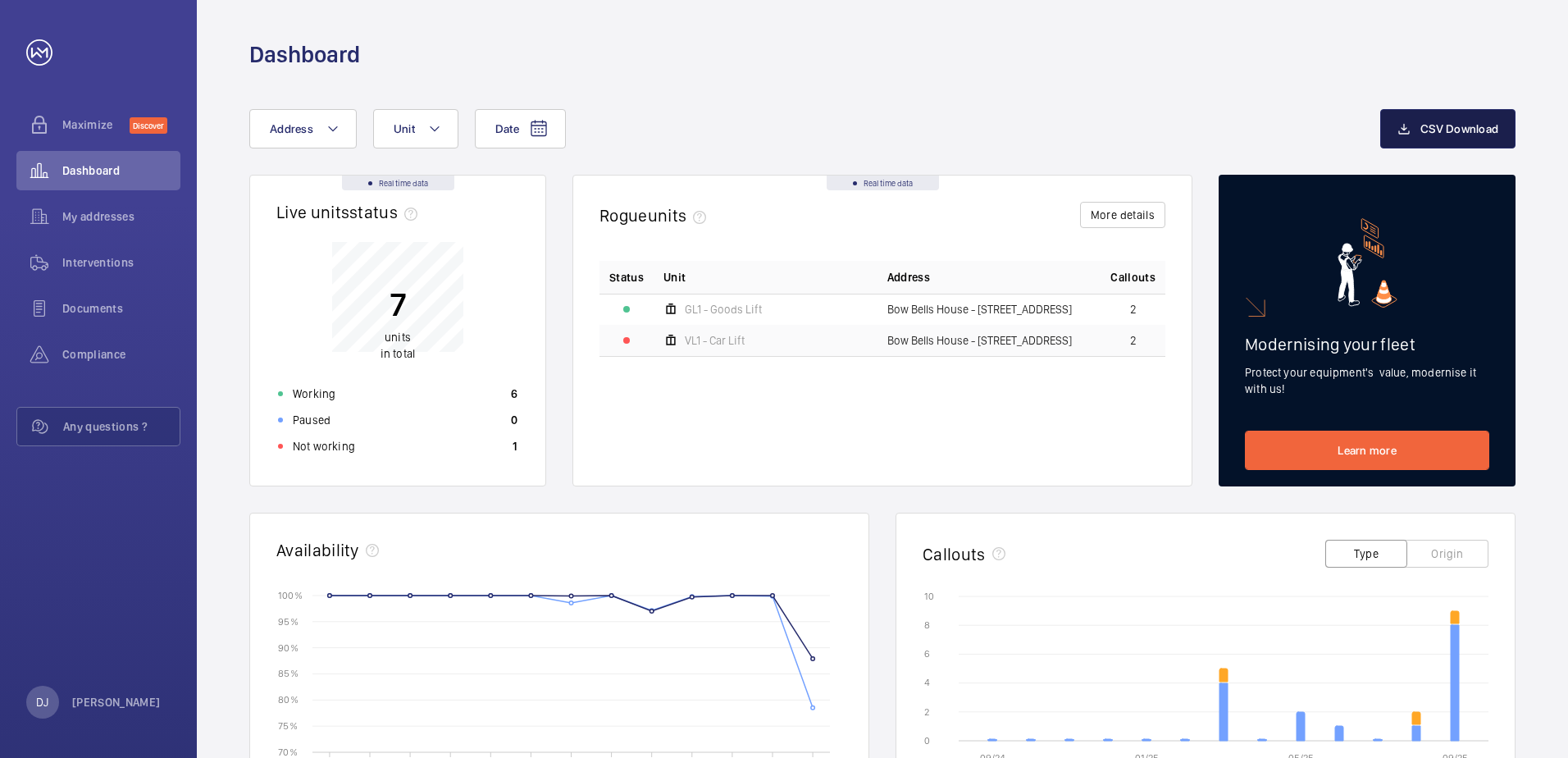
click at [1460, 135] on button "CSV Download" at bounding box center [1448, 128] width 135 height 39
click at [118, 267] on span "Interventions" at bounding box center [122, 262] width 118 height 17
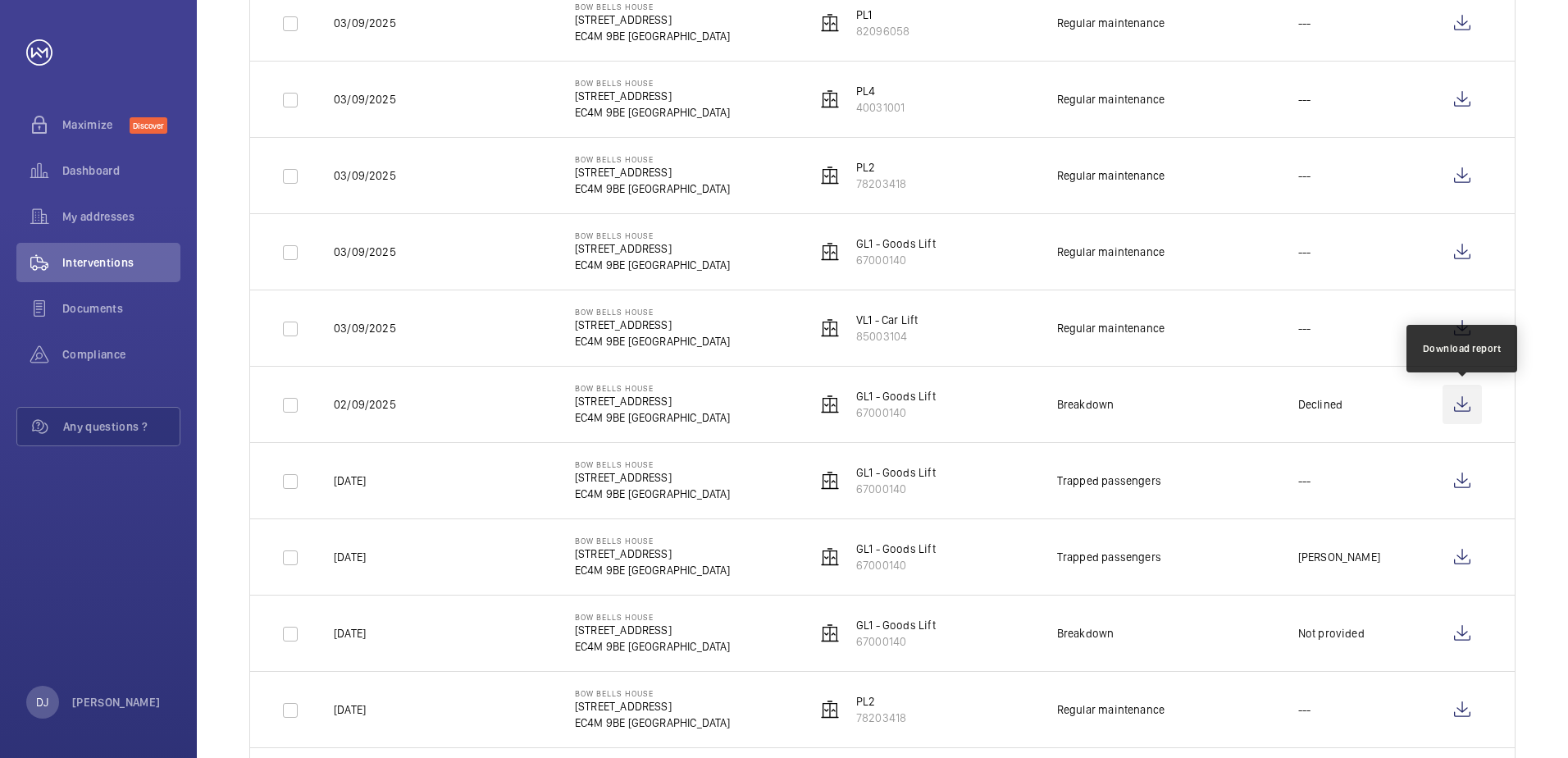
scroll to position [1477, 0]
click at [1468, 403] on wm-front-icon-button at bounding box center [1462, 405] width 39 height 39
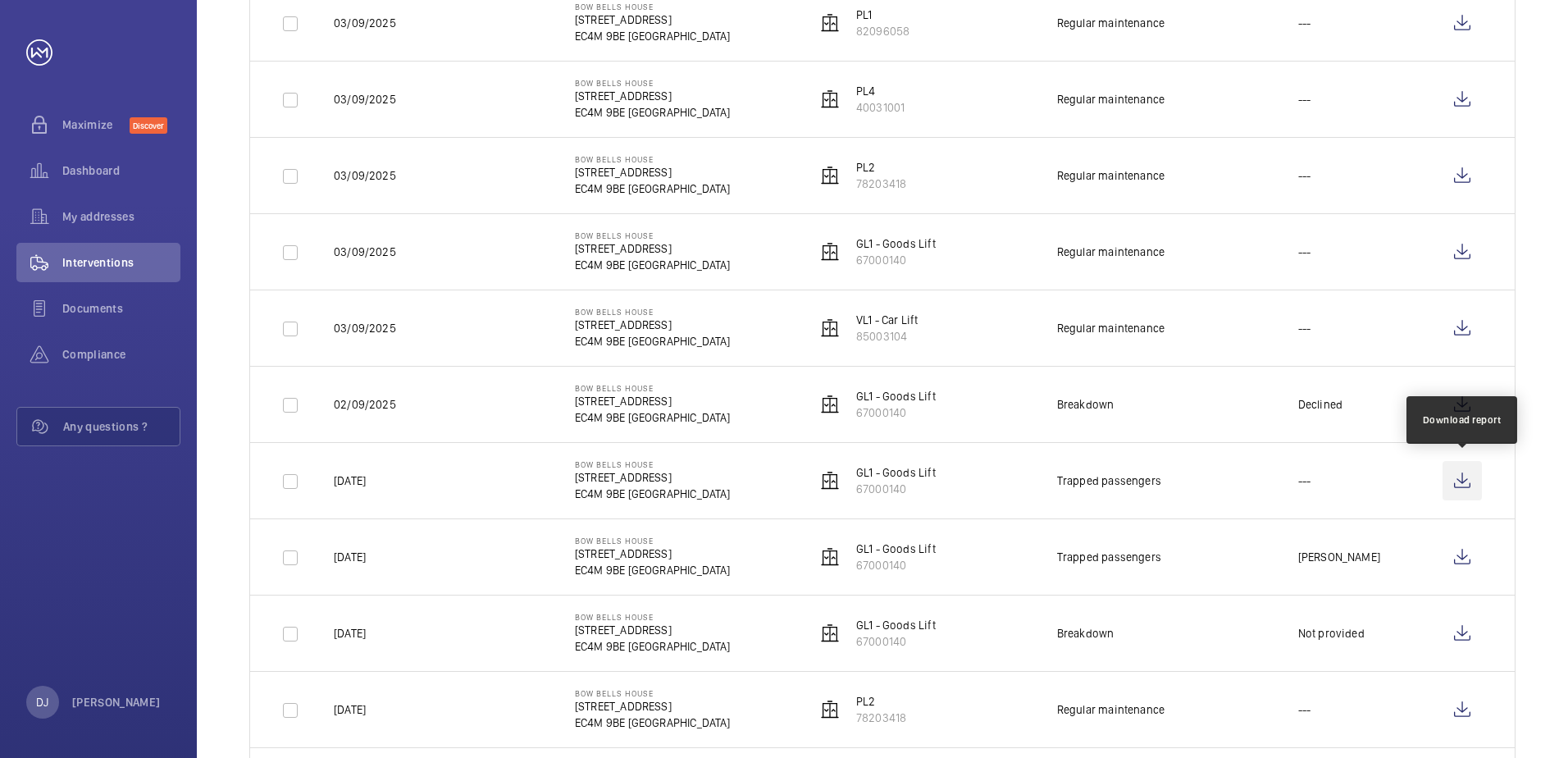
click at [1453, 483] on wm-front-icon-button at bounding box center [1462, 481] width 39 height 39
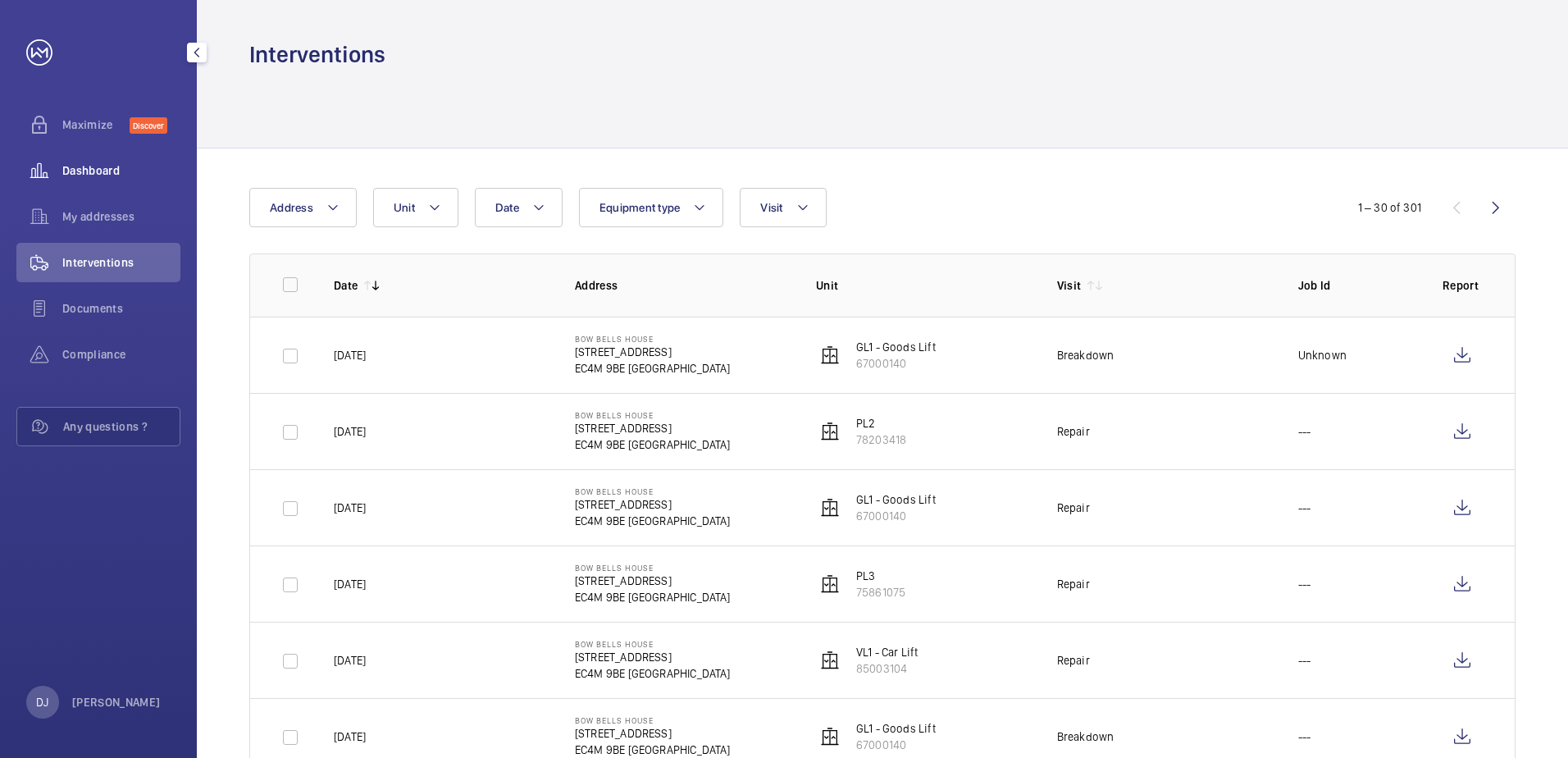
click at [115, 165] on span "Dashboard" at bounding box center [122, 171] width 118 height 17
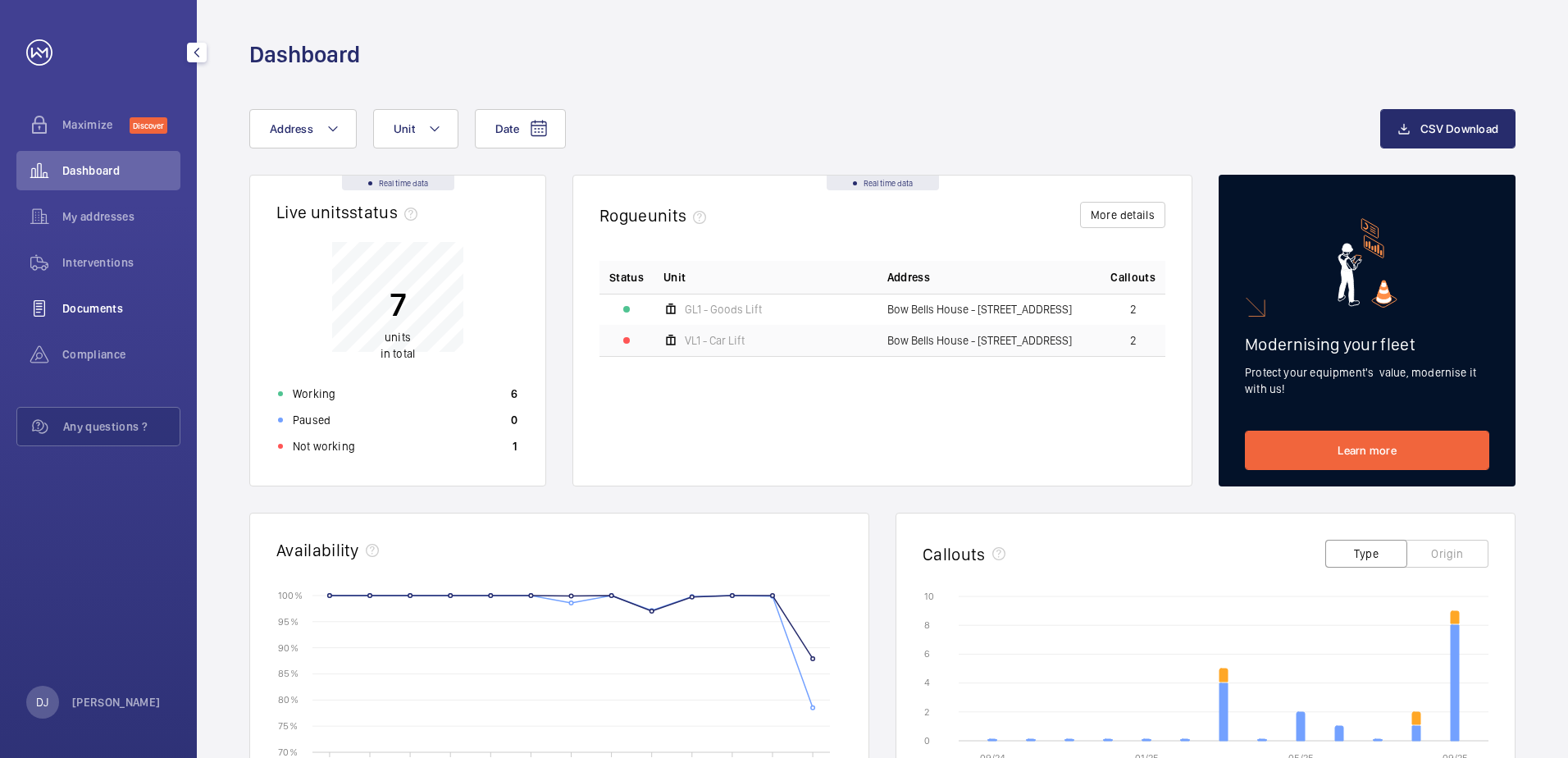
click at [105, 316] on span "Documents" at bounding box center [122, 308] width 118 height 17
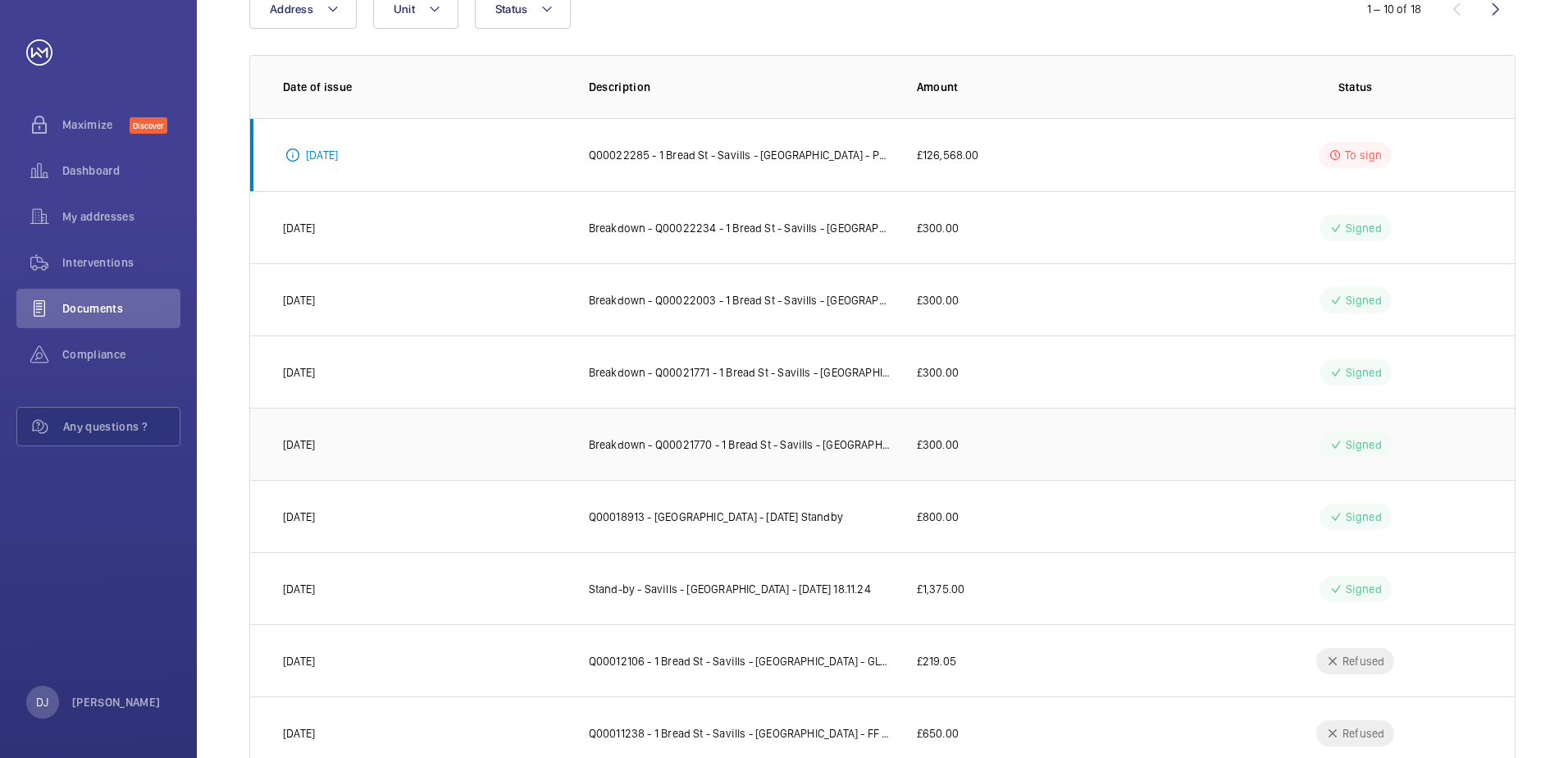
scroll to position [156, 0]
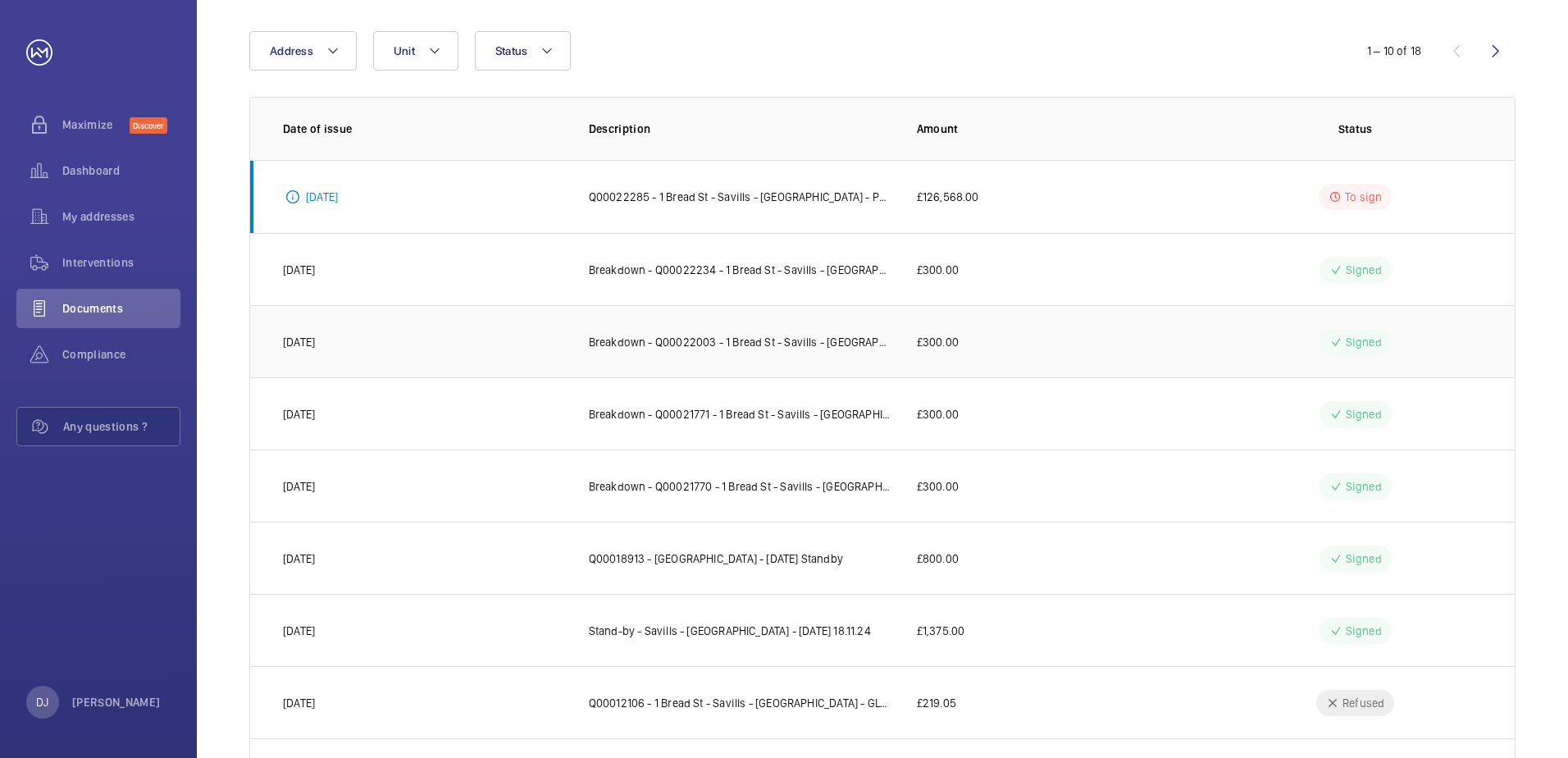
click at [900, 347] on td "£300.00" at bounding box center [1047, 341] width 313 height 72
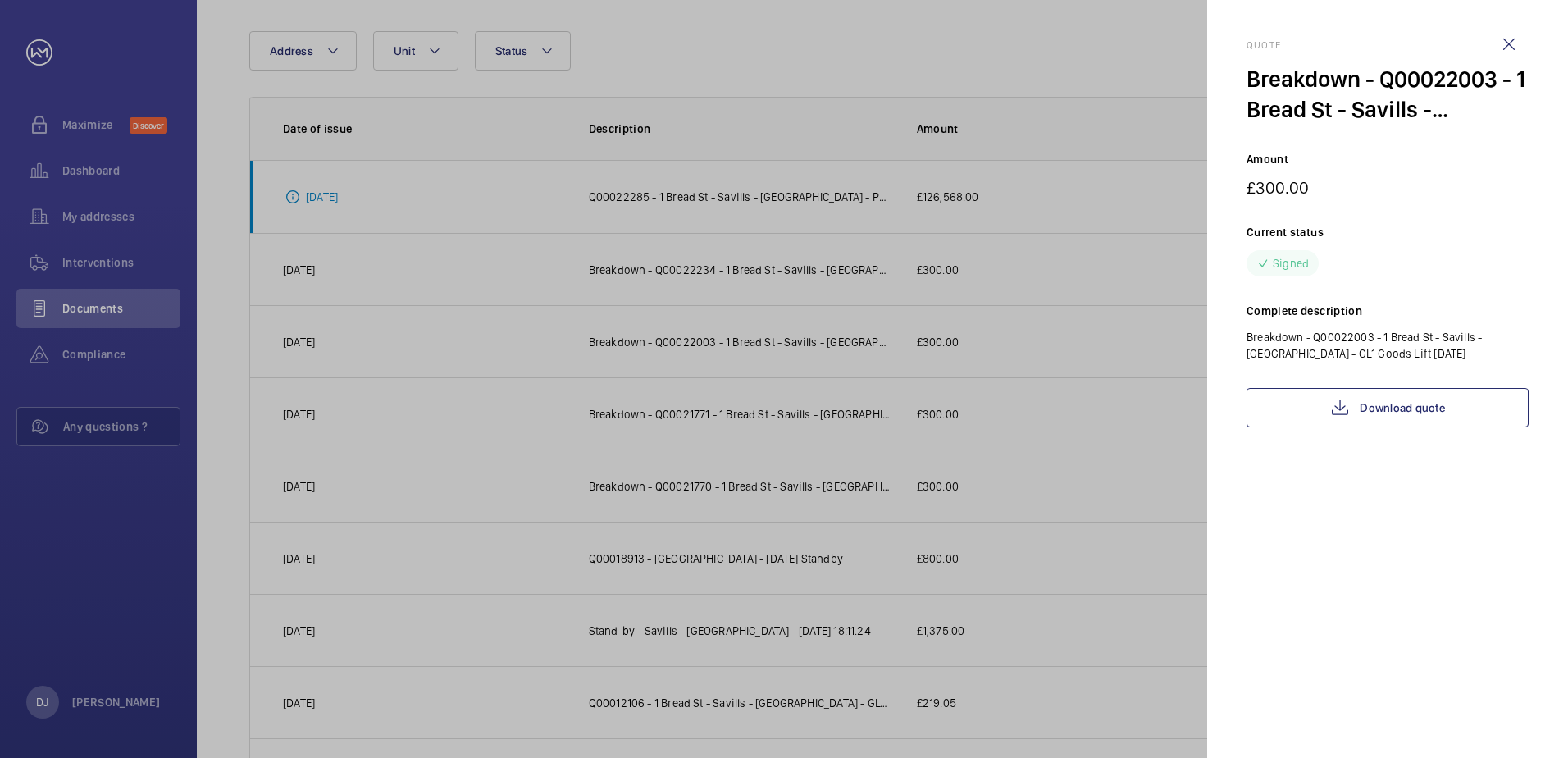
click at [1079, 64] on div at bounding box center [784, 379] width 1568 height 758
